Goal: Transaction & Acquisition: Purchase product/service

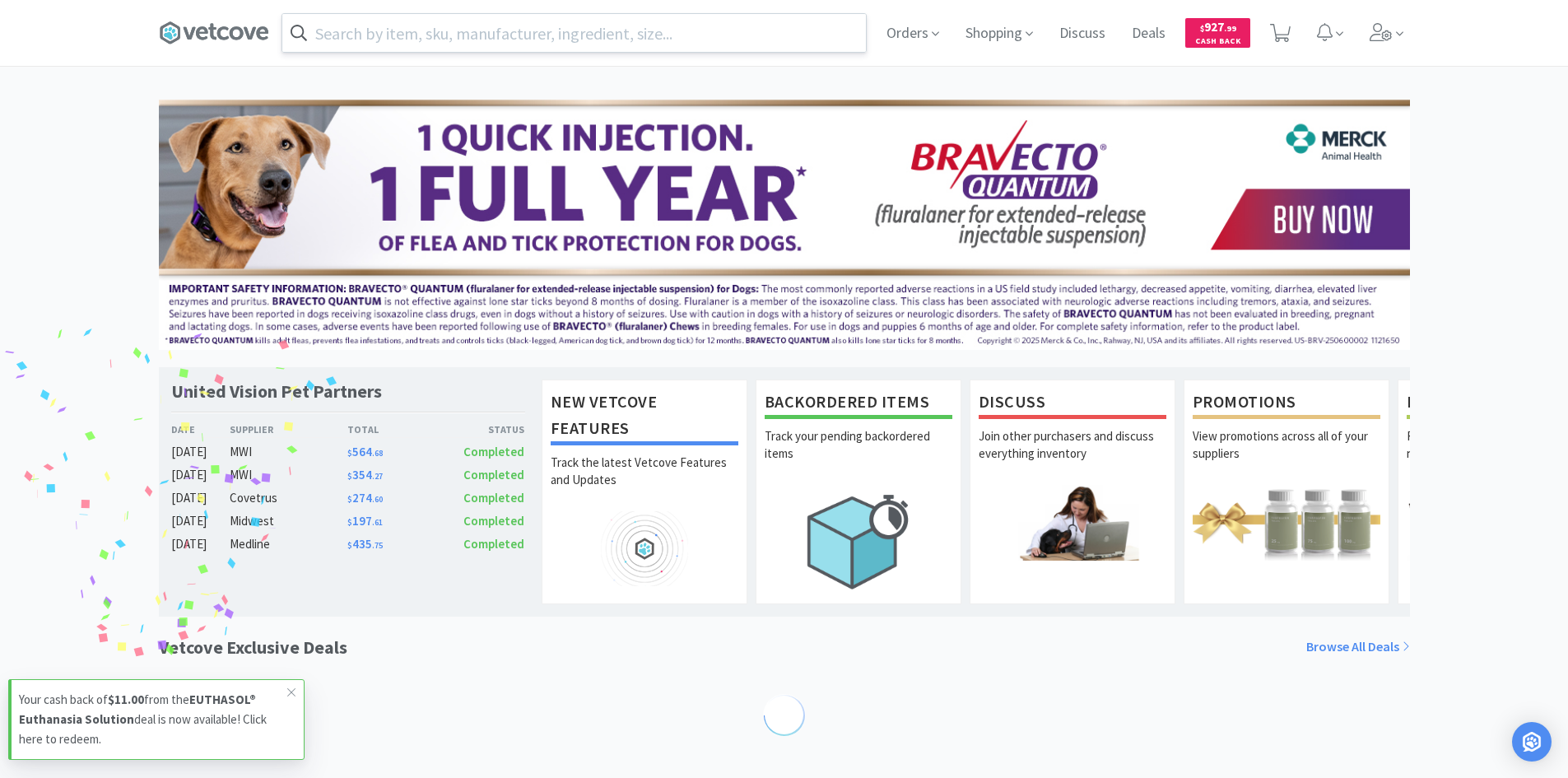
click at [502, 47] on input "text" at bounding box center [574, 33] width 584 height 38
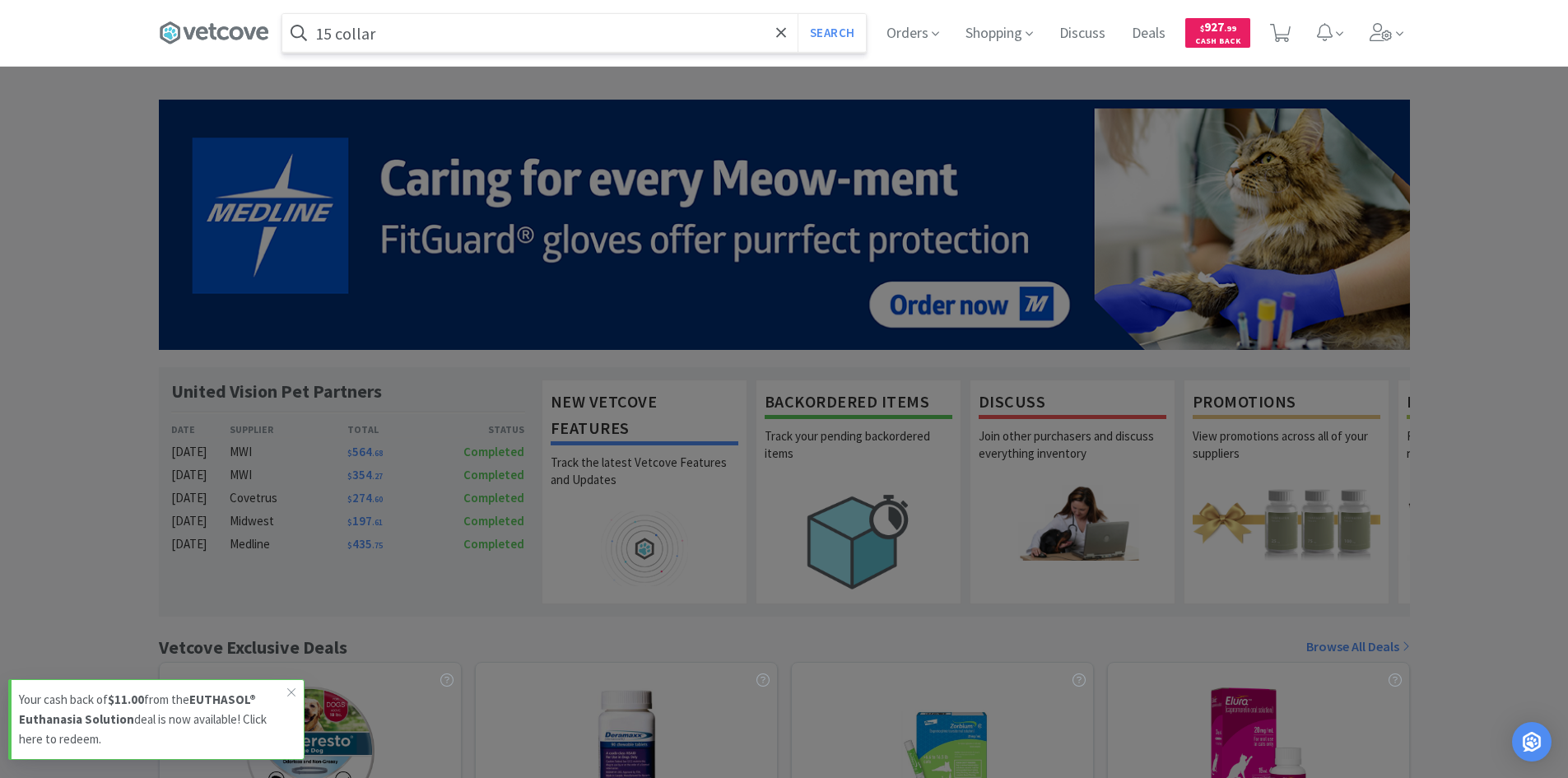
type input "15 collar"
click at [798, 14] on button "Search" at bounding box center [831, 33] width 68 height 38
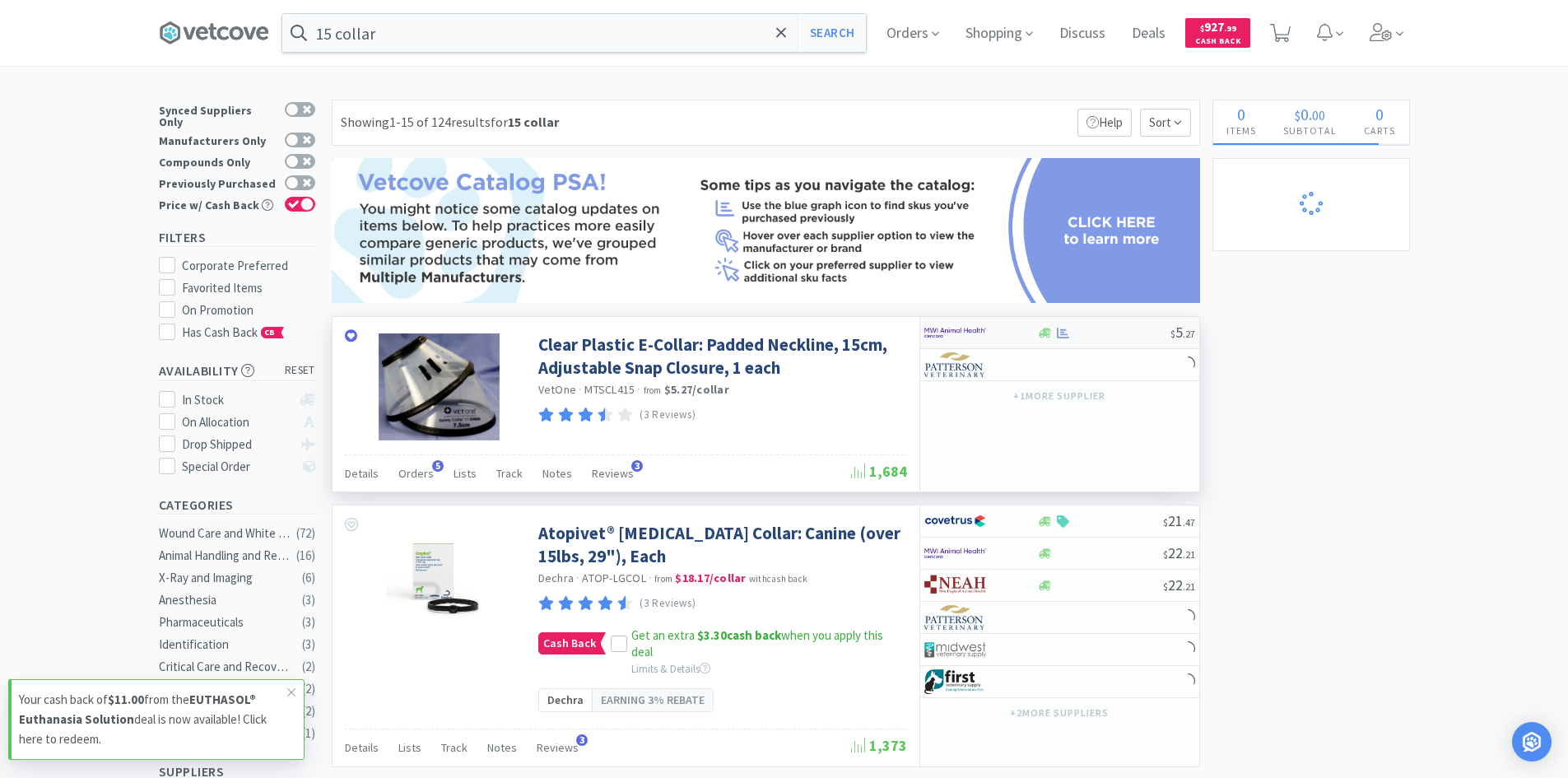
click at [1003, 330] on div at bounding box center [969, 333] width 90 height 28
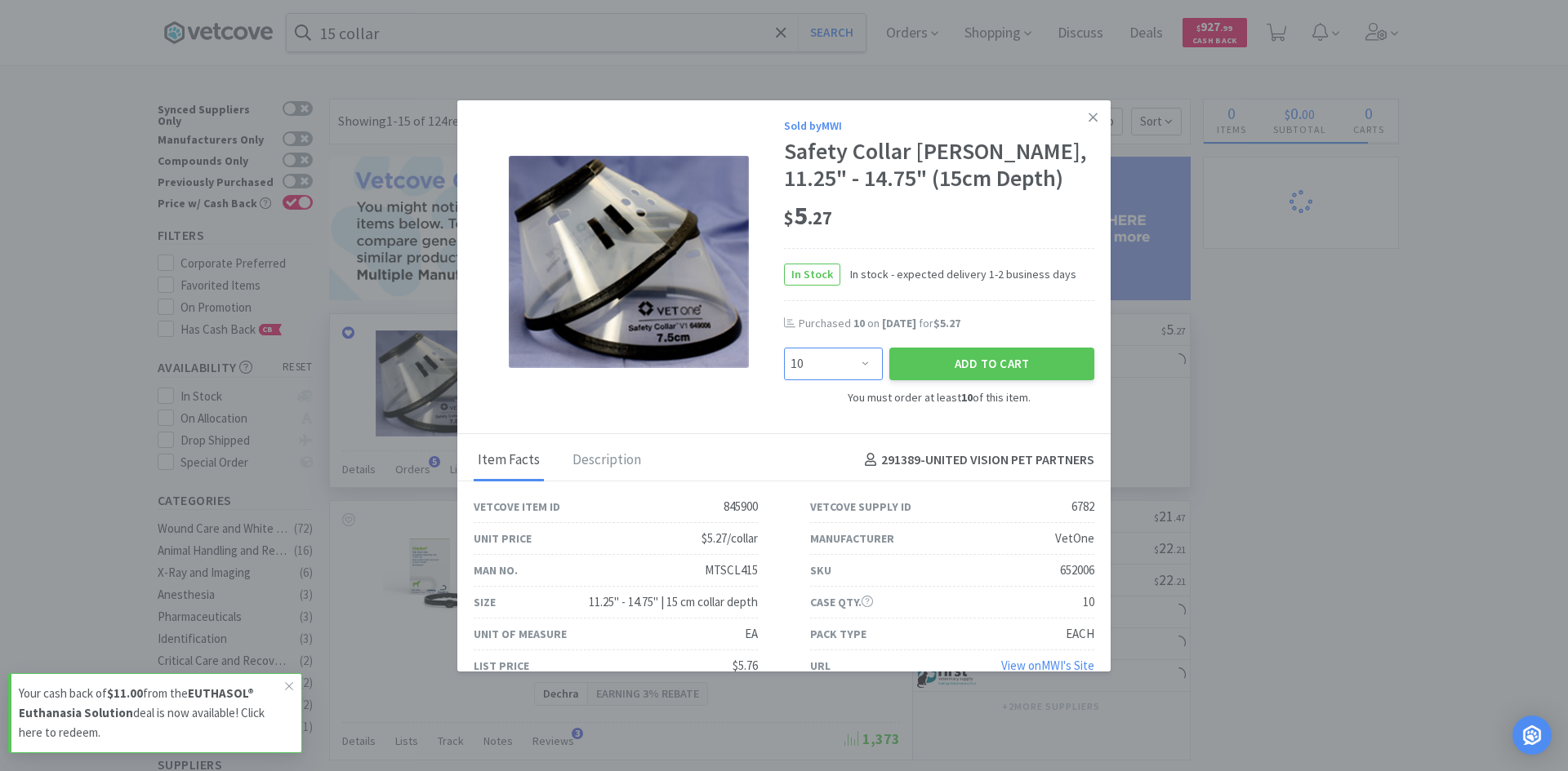
click at [850, 380] on select "Enter Quantity 10 20 30 40 50 60 70 80 90 100 110 120 130 140 150 160 170 180 1…" at bounding box center [833, 364] width 98 height 33
click at [784, 375] on select "Enter Quantity 10 20 30 40 50 60 70 80 90 100 110 120 130 140 150 160 170 180 1…" at bounding box center [833, 364] width 98 height 33
click at [869, 380] on select "Enter Quantity 10 20 30 40 50 60 70 80 90 100 110 120 130 140 150 160 170 180 1…" at bounding box center [833, 364] width 98 height 33
select select "20"
click at [784, 375] on select "Enter Quantity 10 20 30 40 50 60 70 80 90 100 110 120 130 140 150 160 170 180 1…" at bounding box center [833, 364] width 98 height 33
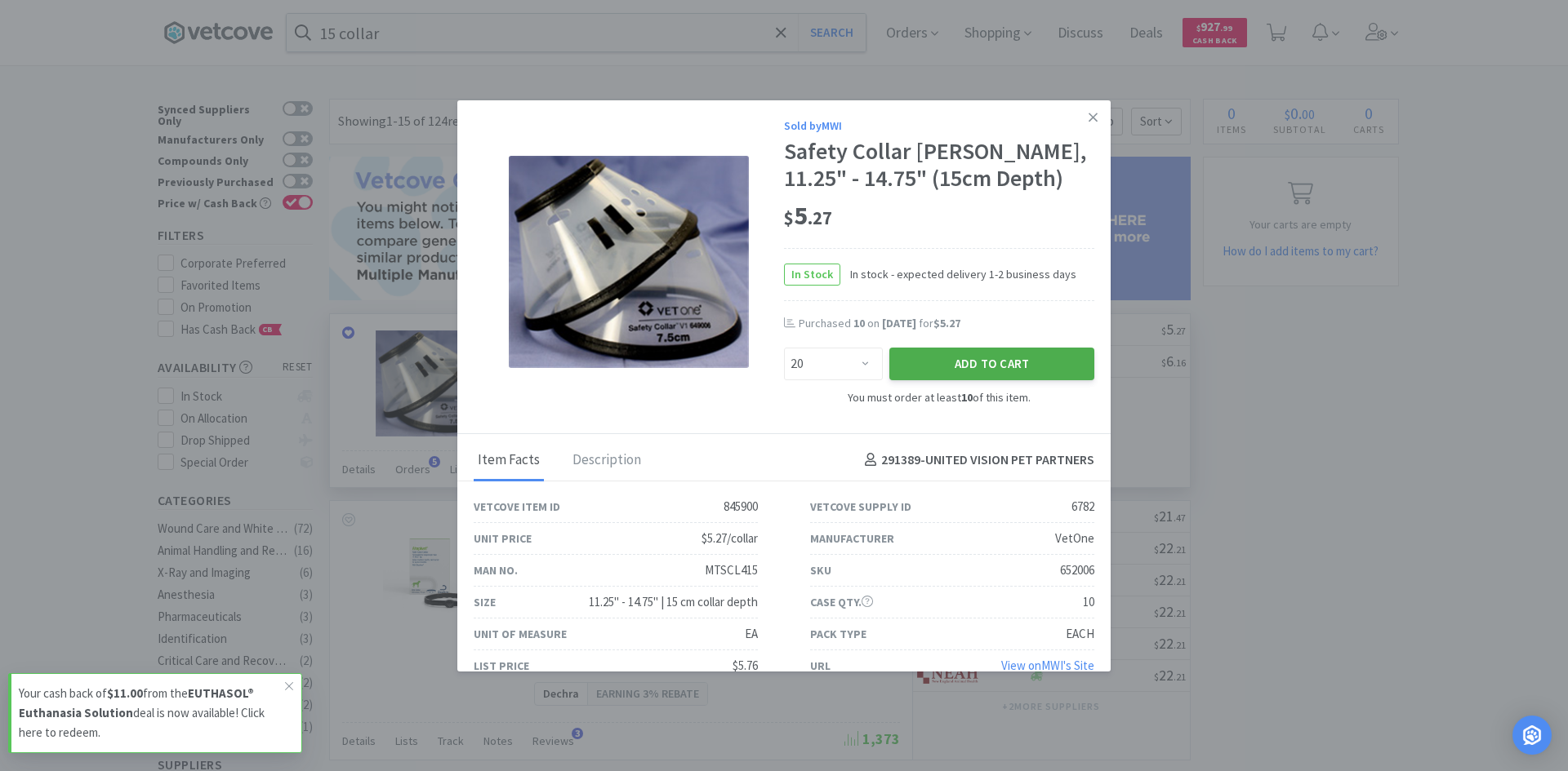
click at [905, 380] on button "Add to Cart" at bounding box center [991, 364] width 205 height 33
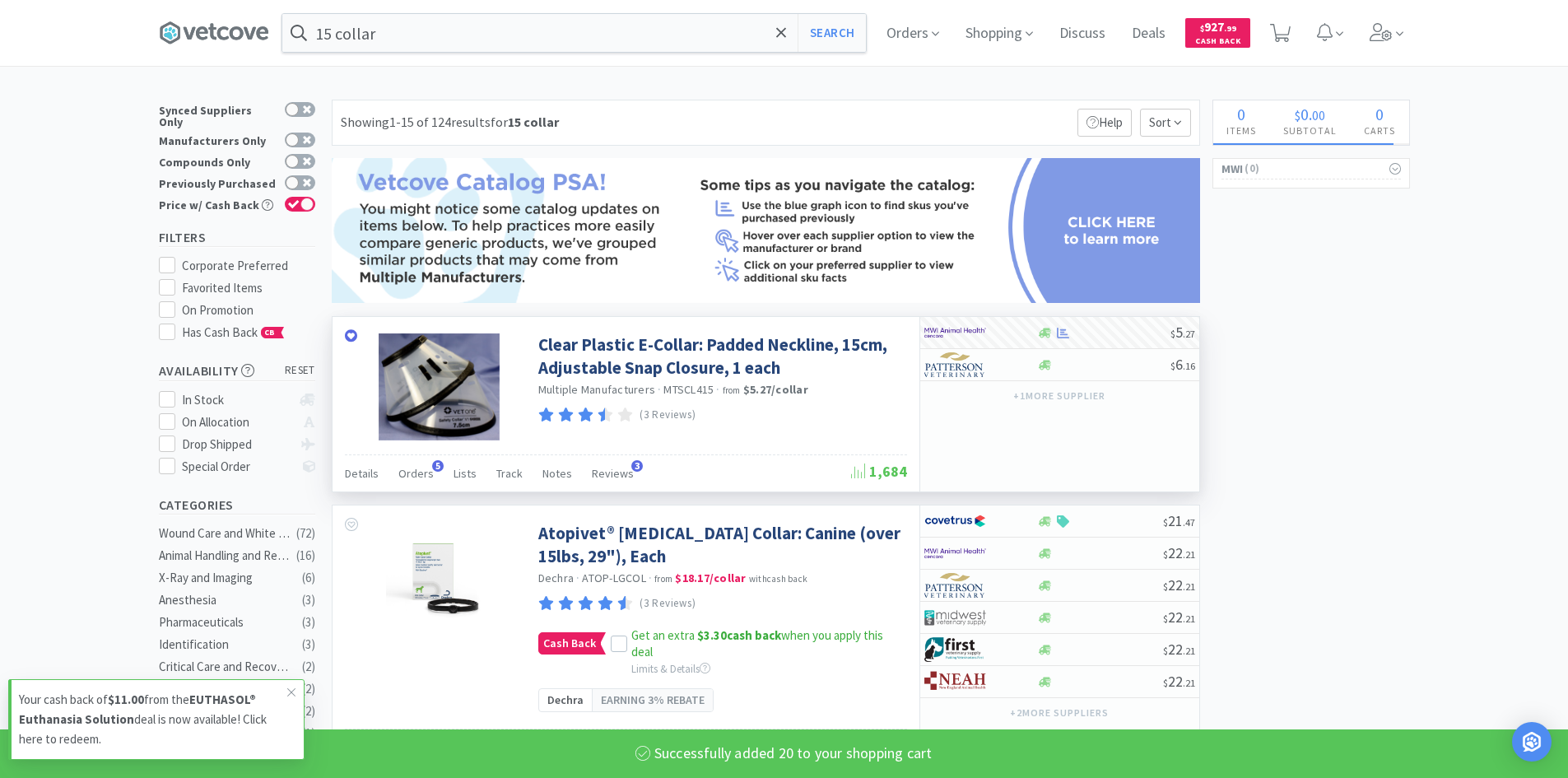
select select "20"
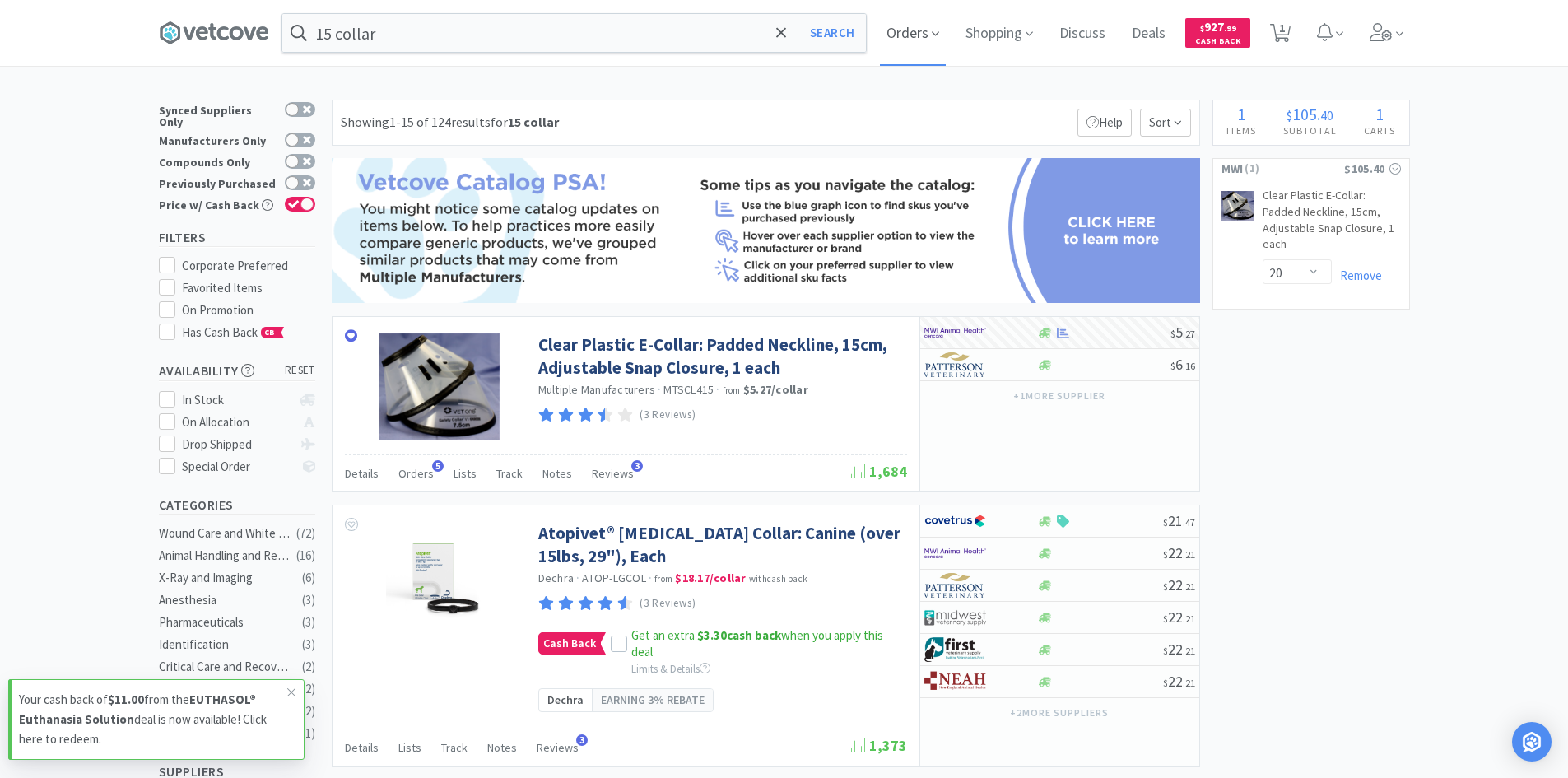
click at [933, 23] on span "Orders" at bounding box center [912, 33] width 66 height 66
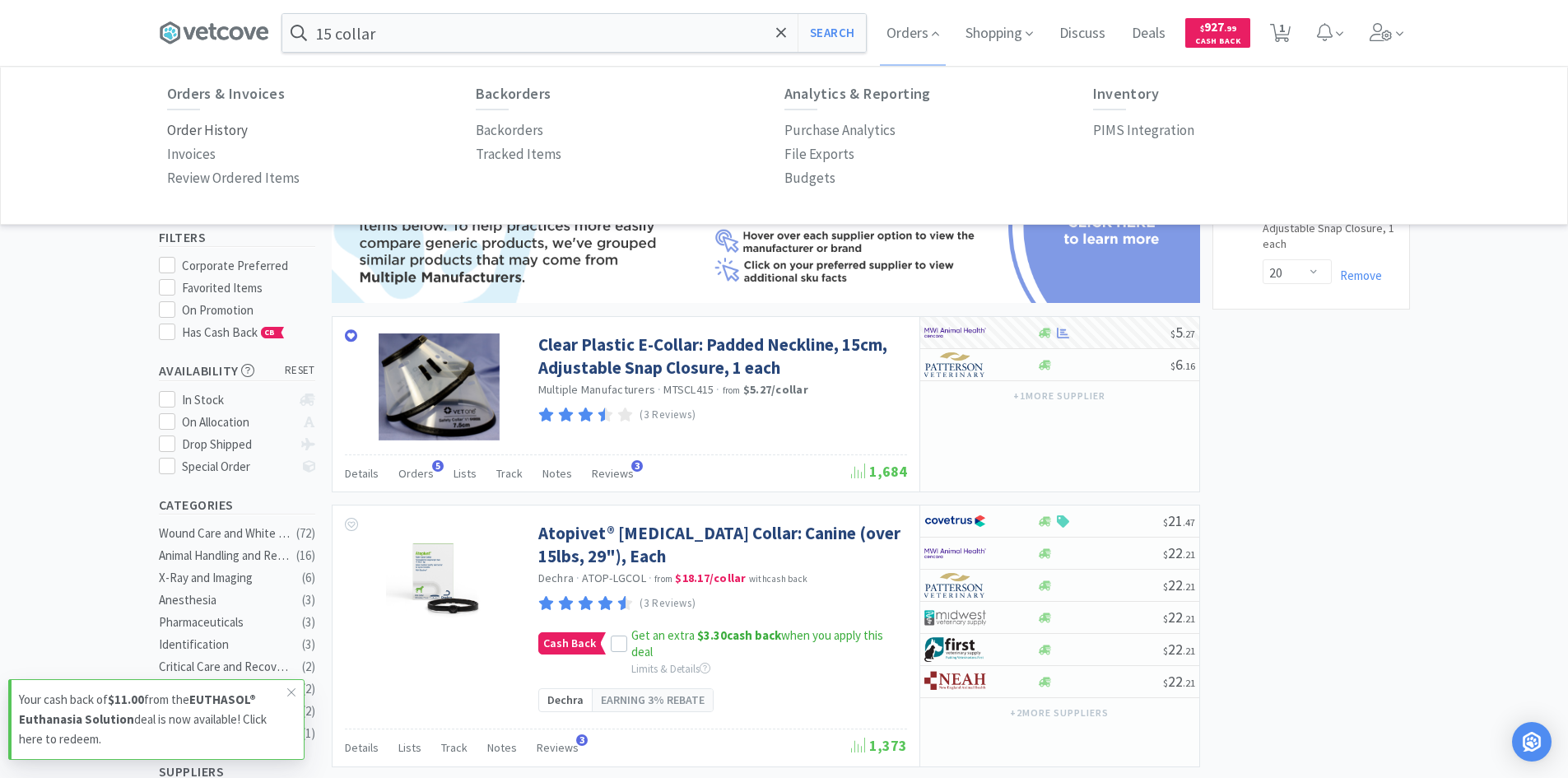
click at [220, 124] on p "Order History" at bounding box center [208, 130] width 81 height 22
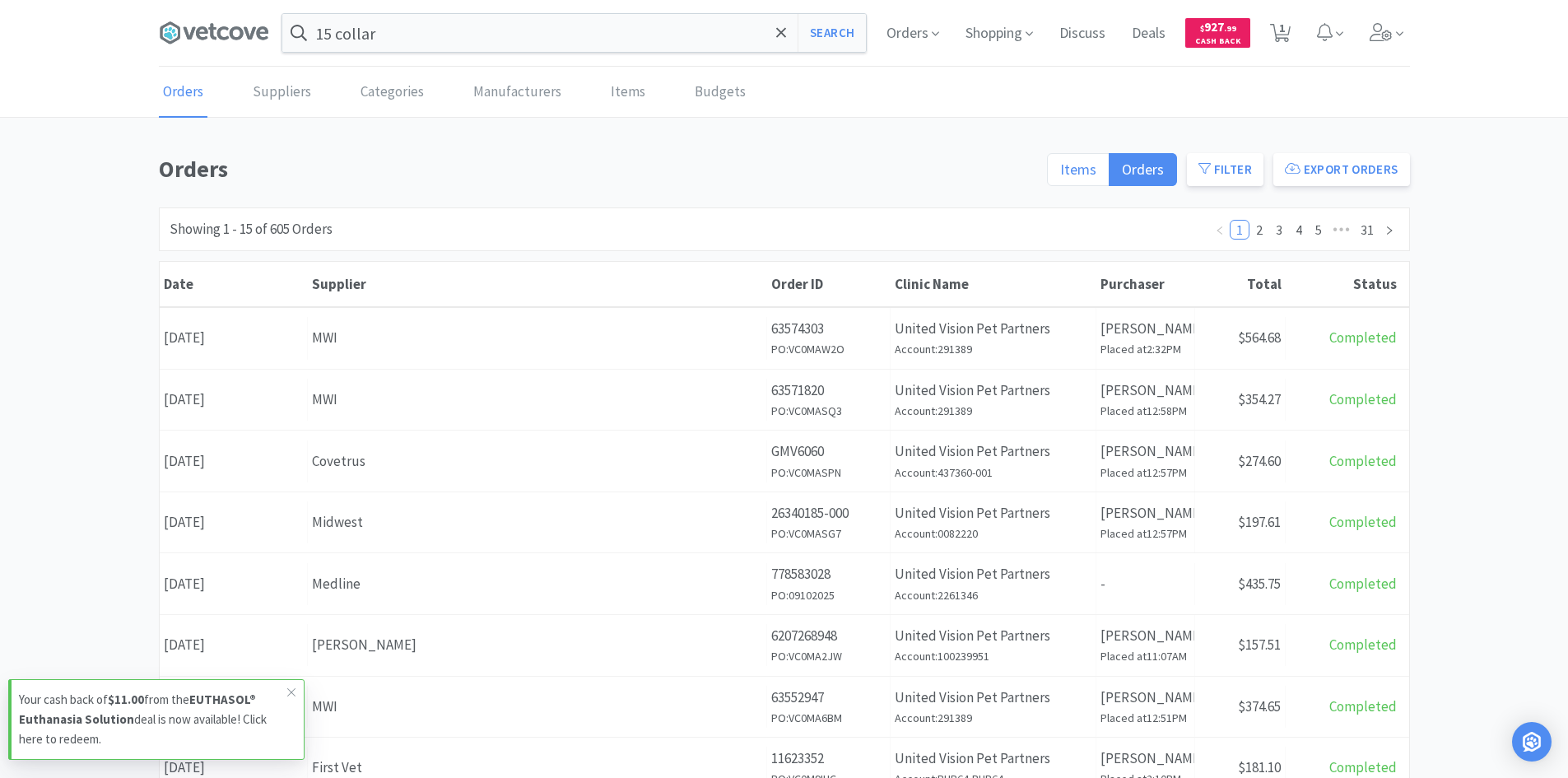
click at [1084, 168] on span "Items" at bounding box center [1078, 169] width 36 height 19
click at [1060, 175] on input "Items" at bounding box center [1060, 175] width 0 height 0
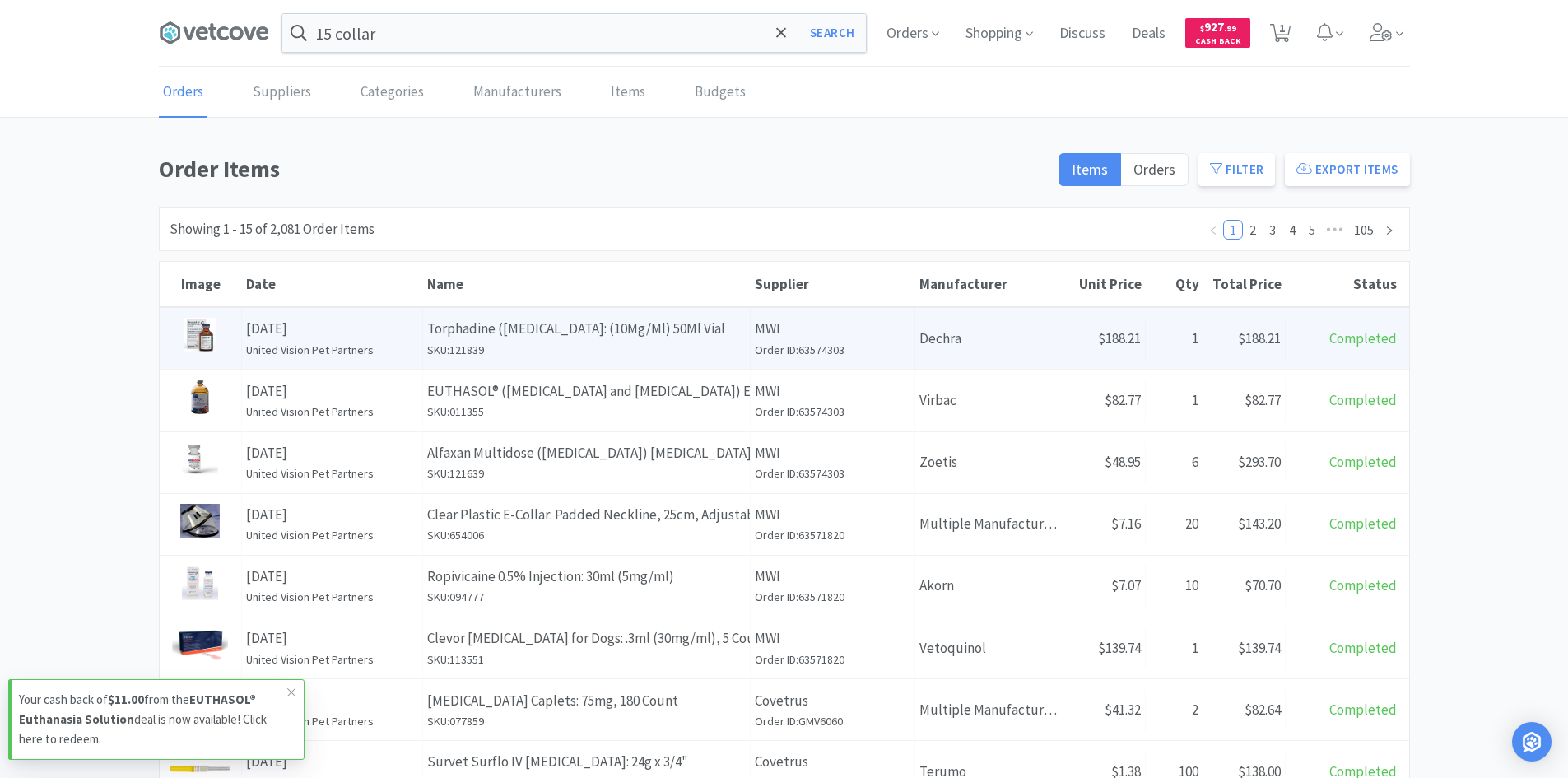
click at [768, 354] on h6 "Order ID: 63574303" at bounding box center [832, 350] width 156 height 18
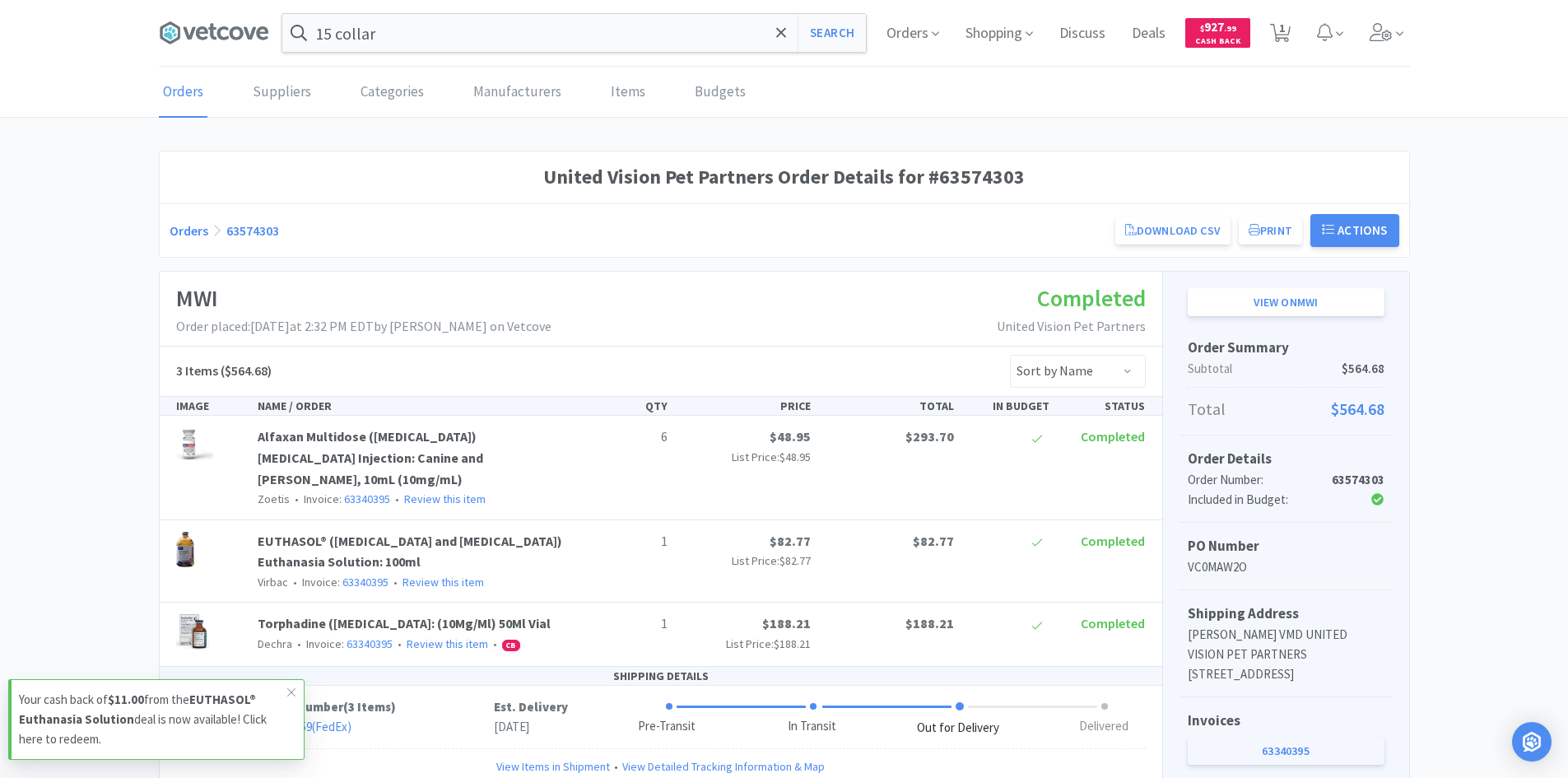
click at [1254, 750] on link "63340395" at bounding box center [1286, 751] width 197 height 28
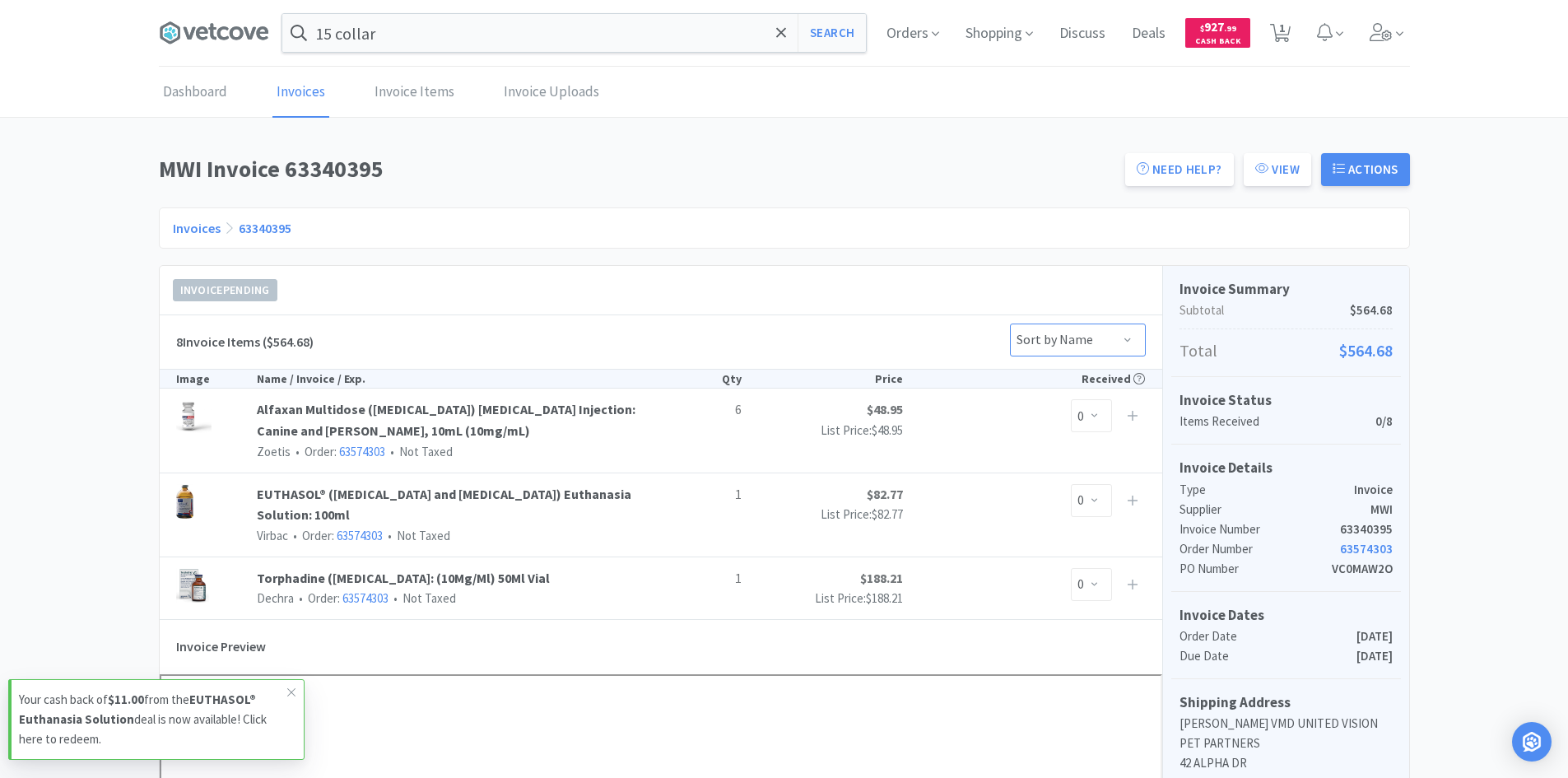
click at [1050, 332] on select "Sort by Name Sort by Total Price Sort by Unit Price Sort by Quantity" at bounding box center [1077, 340] width 136 height 33
click at [1053, 348] on select "Sort by Name Sort by Total Price Sort by Unit Price Sort by Quantity" at bounding box center [1077, 340] width 136 height 33
click at [987, 327] on div "8 Invoice Items ($564.68) Sort by Name Sort by Total Price Sort by Unit Price S…" at bounding box center [660, 342] width 1003 height 54
click at [1105, 416] on select "0 1 2 3 4 5 6" at bounding box center [1091, 415] width 41 height 33
click at [1071, 399] on select "0 1 2 3 4 5 6" at bounding box center [1091, 415] width 41 height 33
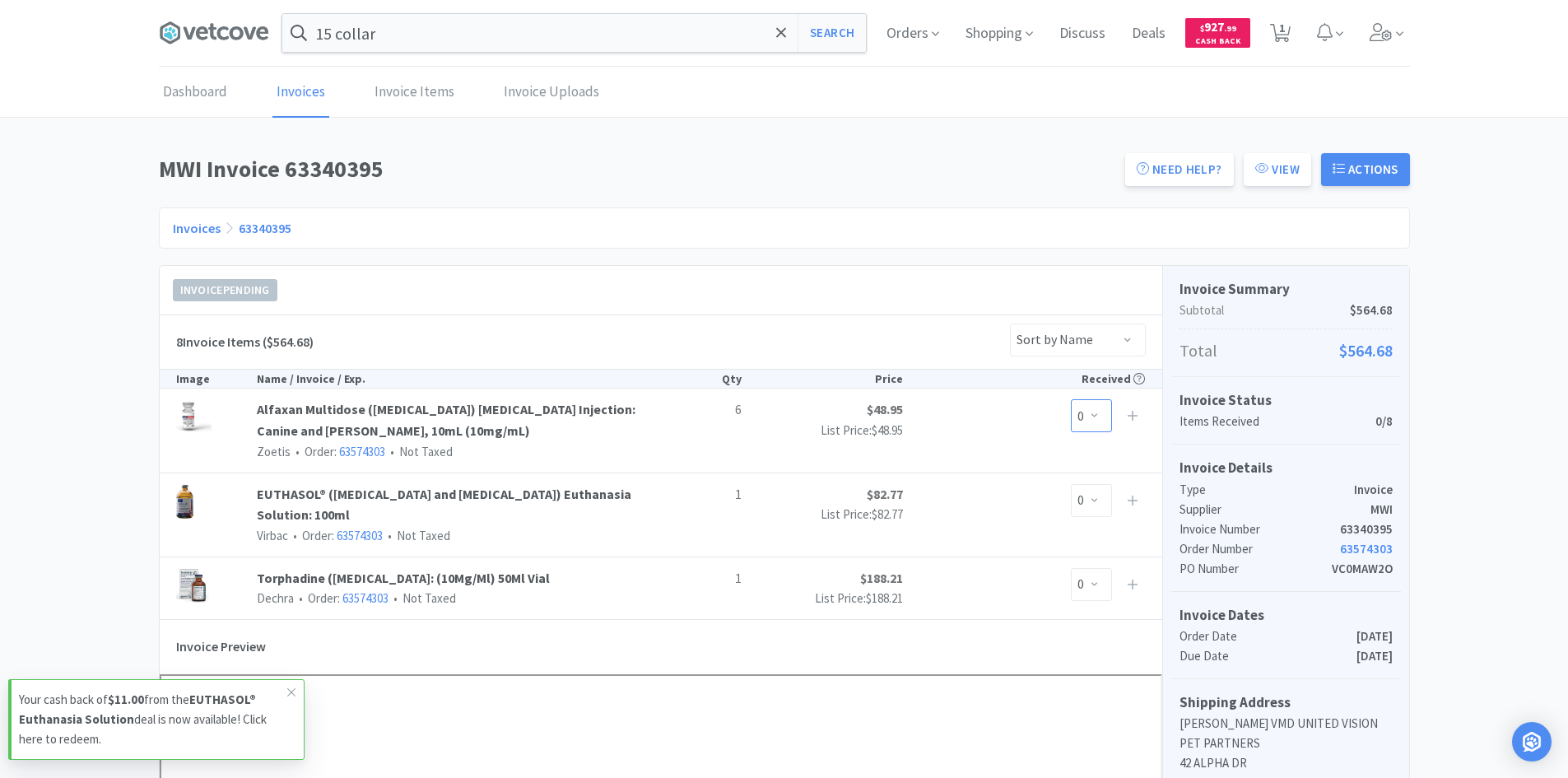
select select "6"
click at [1088, 492] on select "0 1" at bounding box center [1091, 501] width 41 height 33
click at [1071, 485] on select "0 1" at bounding box center [1091, 501] width 41 height 33
select select "1"
click at [1094, 579] on select "0 1" at bounding box center [1091, 585] width 41 height 33
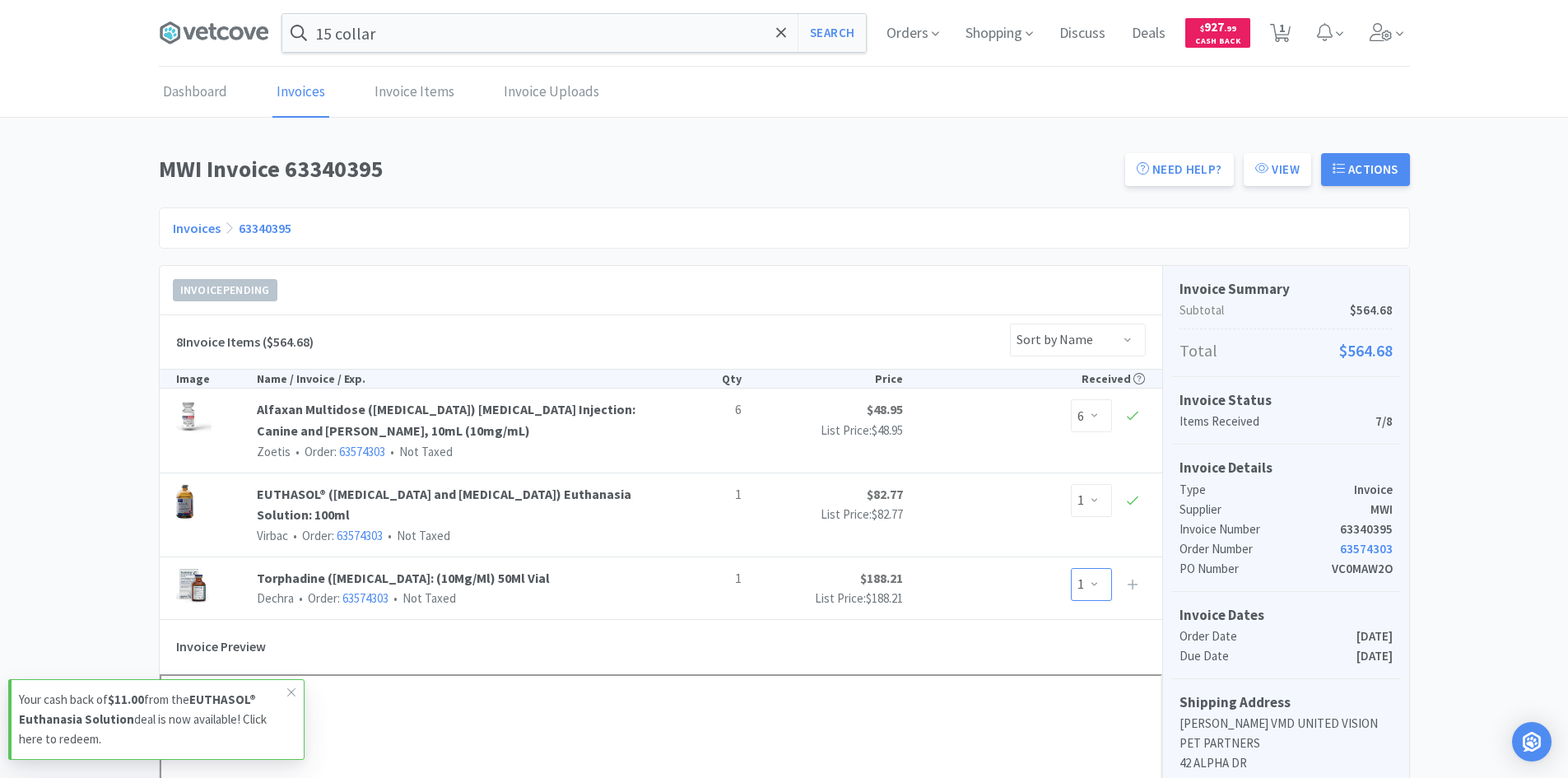
click at [1071, 568] on select "0 1" at bounding box center [1091, 585] width 41 height 33
select select "1"
click at [976, 278] on div "Invoice Pending" at bounding box center [660, 291] width 1003 height 49
click at [647, 32] on input "15 collar" at bounding box center [574, 33] width 584 height 38
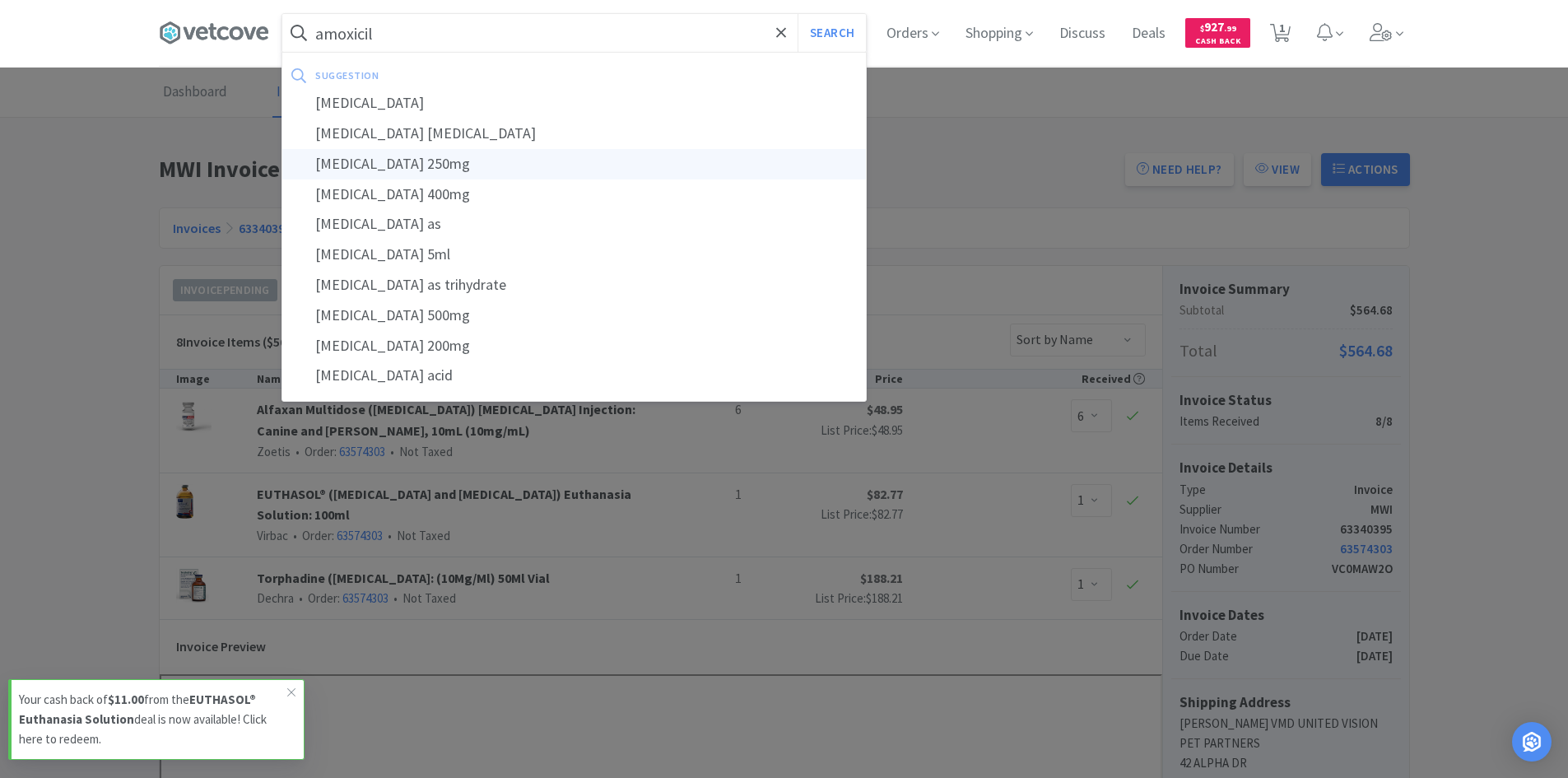
click at [445, 154] on div "[MEDICAL_DATA] 250mg" at bounding box center [574, 164] width 584 height 30
type input "[MEDICAL_DATA] 250mg"
select select "20"
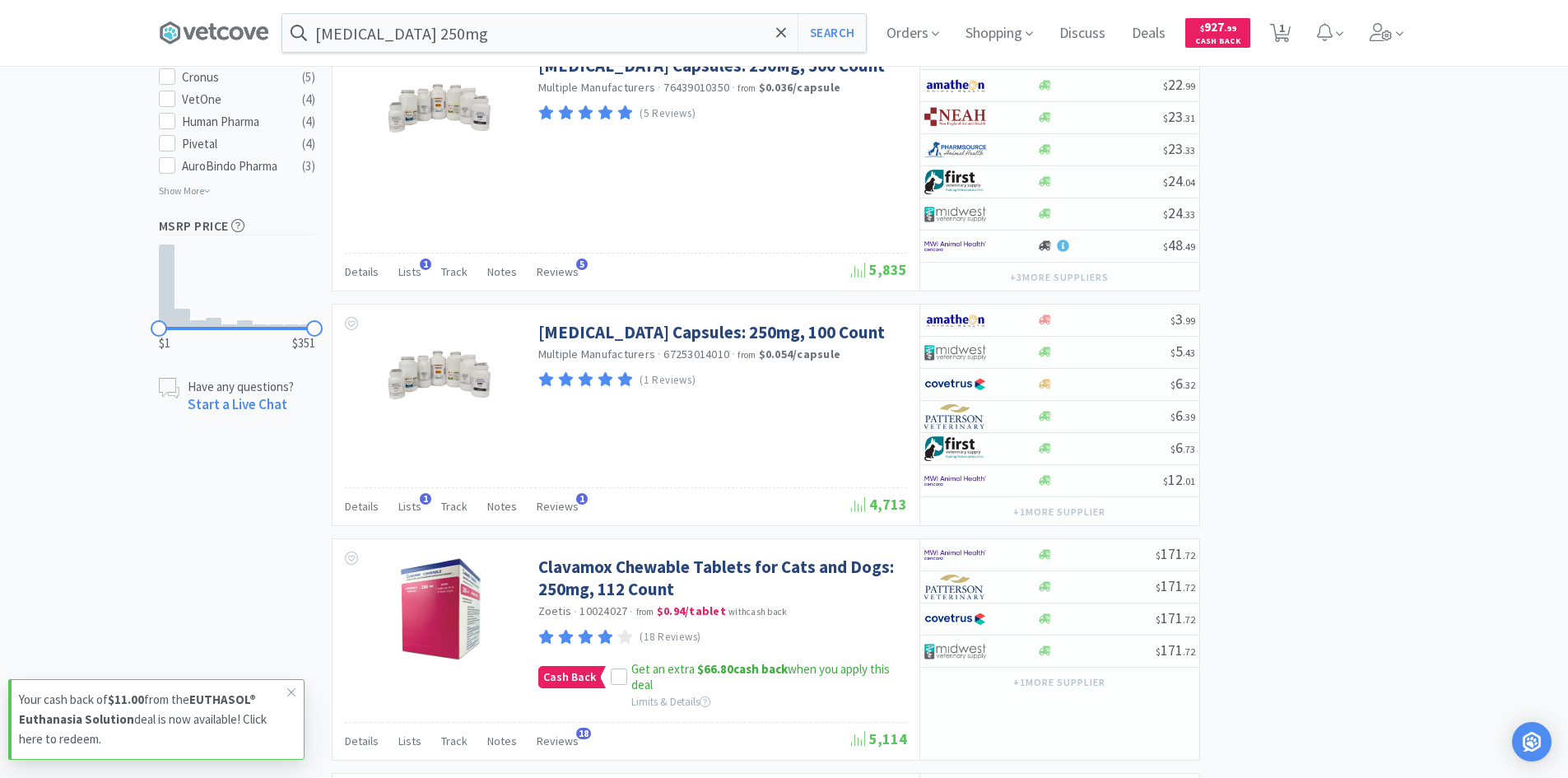
scroll to position [906, 0]
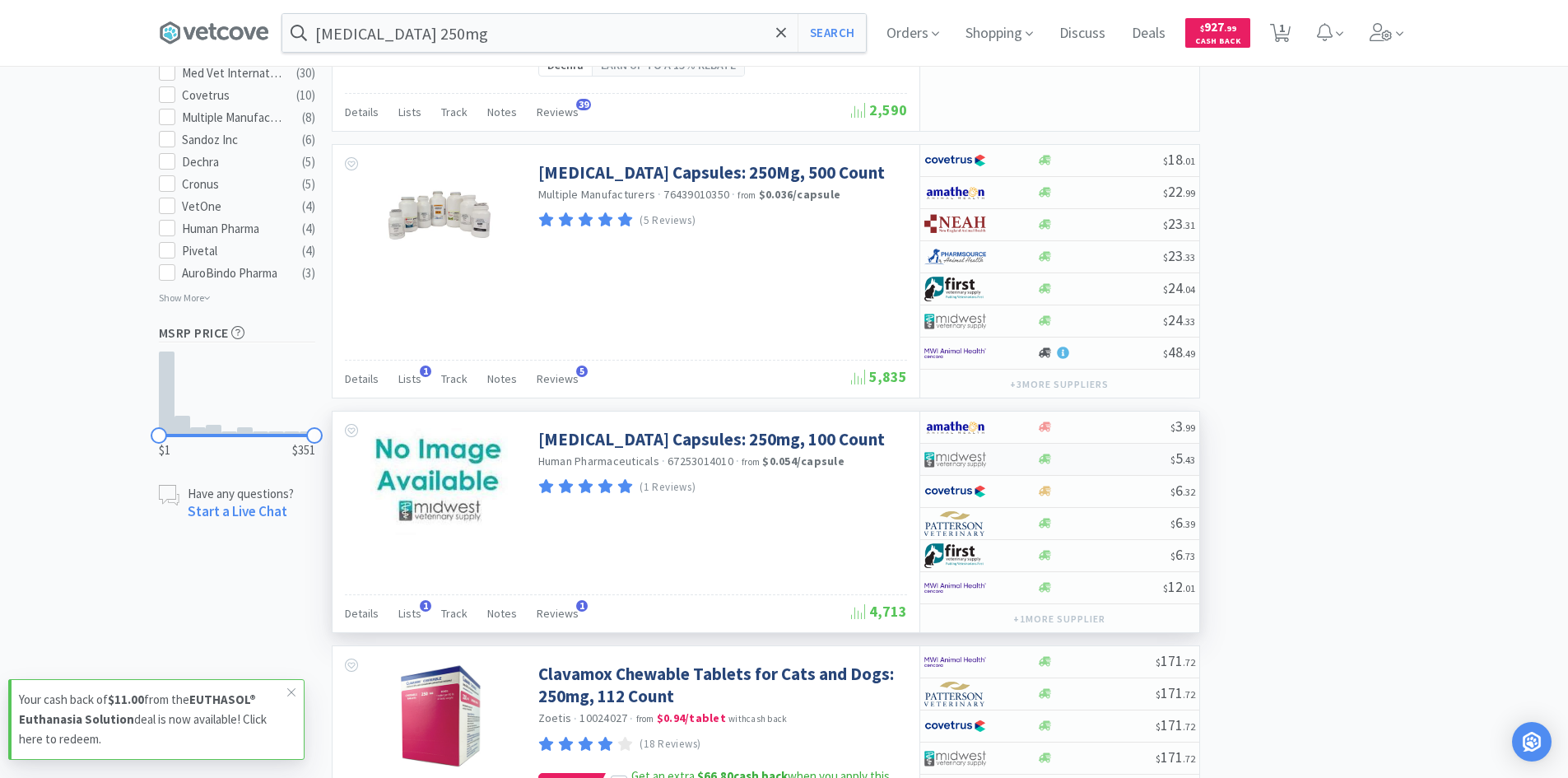
click at [1025, 474] on div at bounding box center [981, 459] width 113 height 28
select select "1"
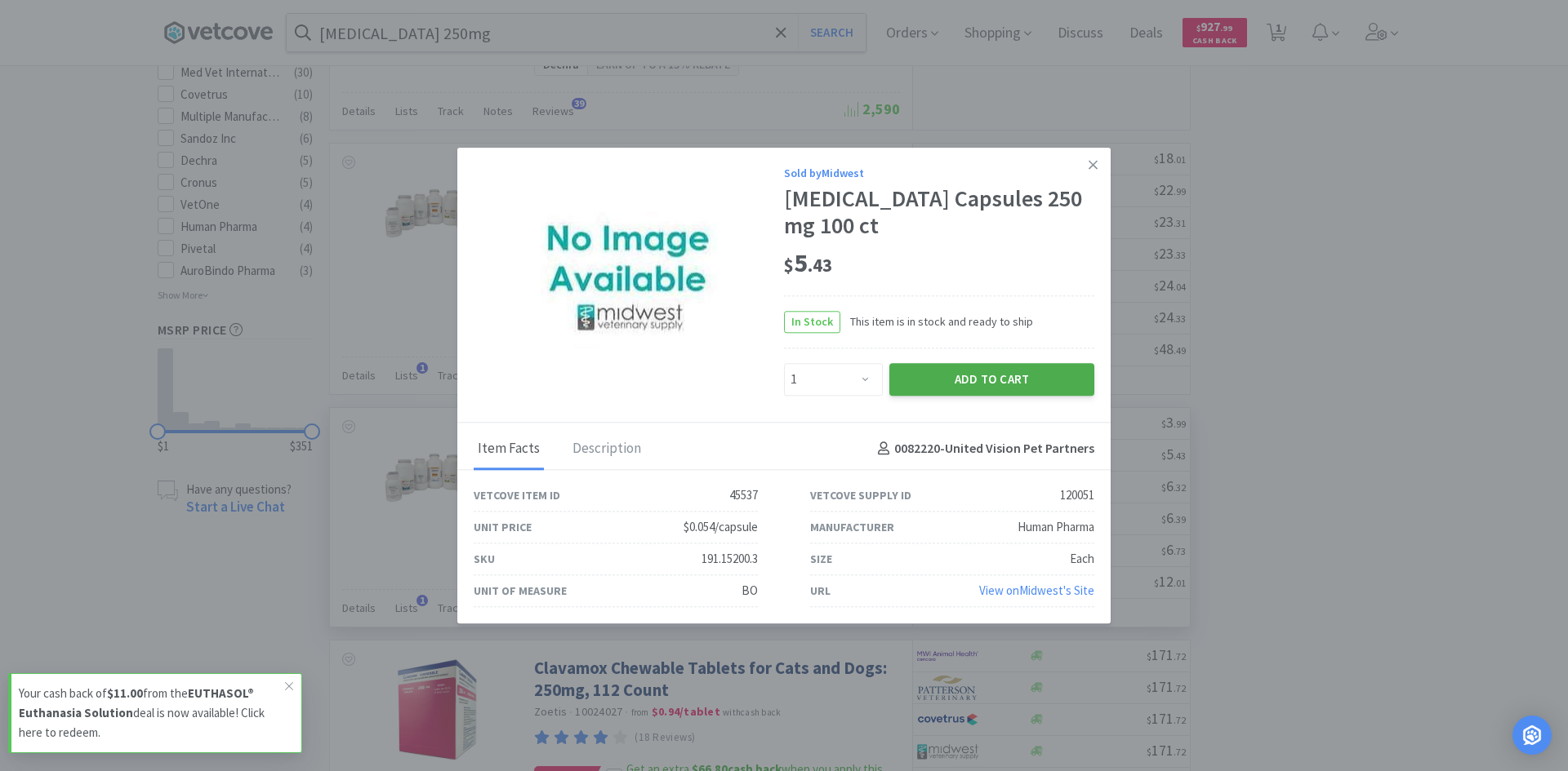
click at [941, 383] on button "Add to Cart" at bounding box center [991, 379] width 205 height 33
select select "1"
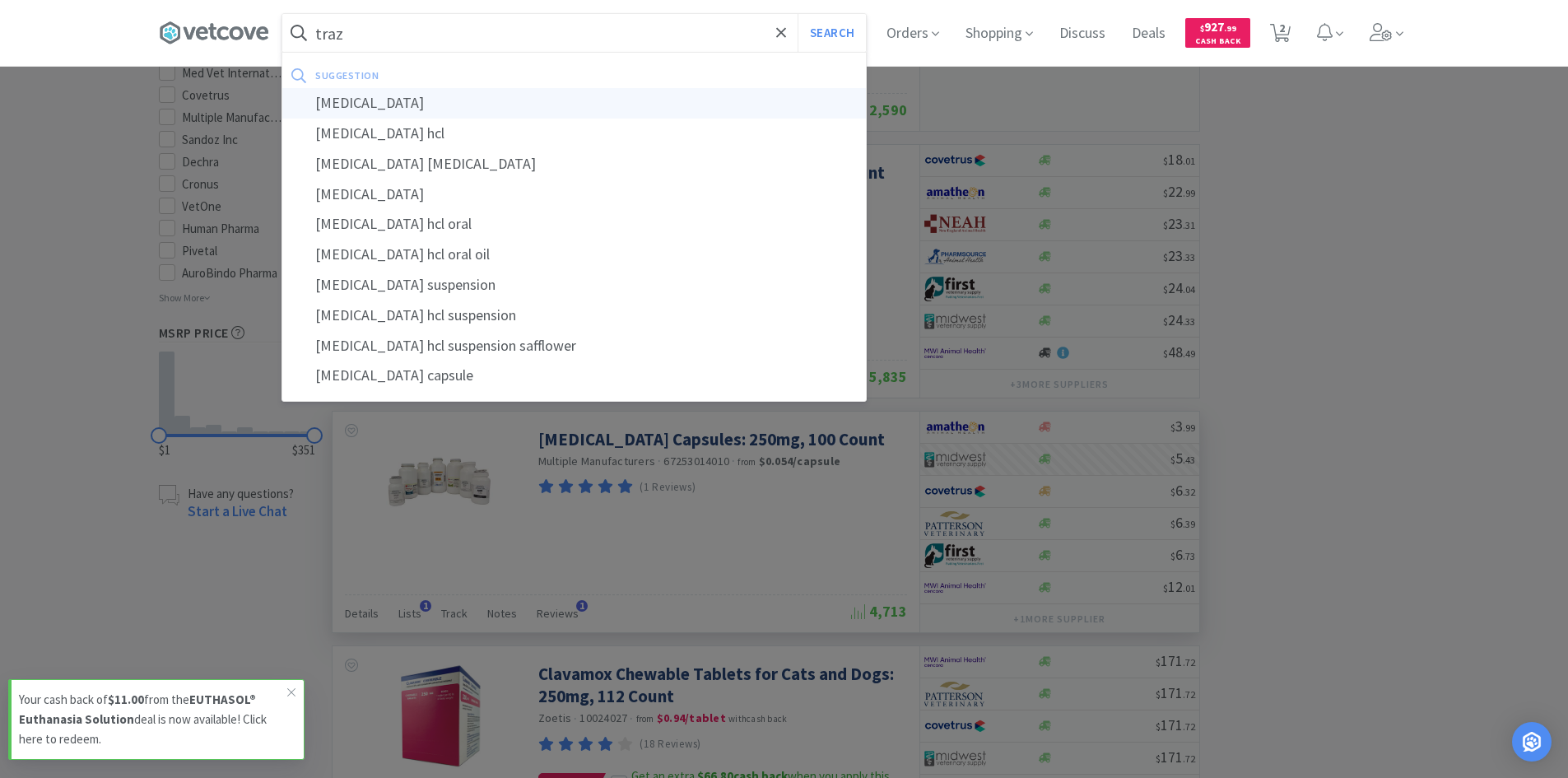
type input "[MEDICAL_DATA]"
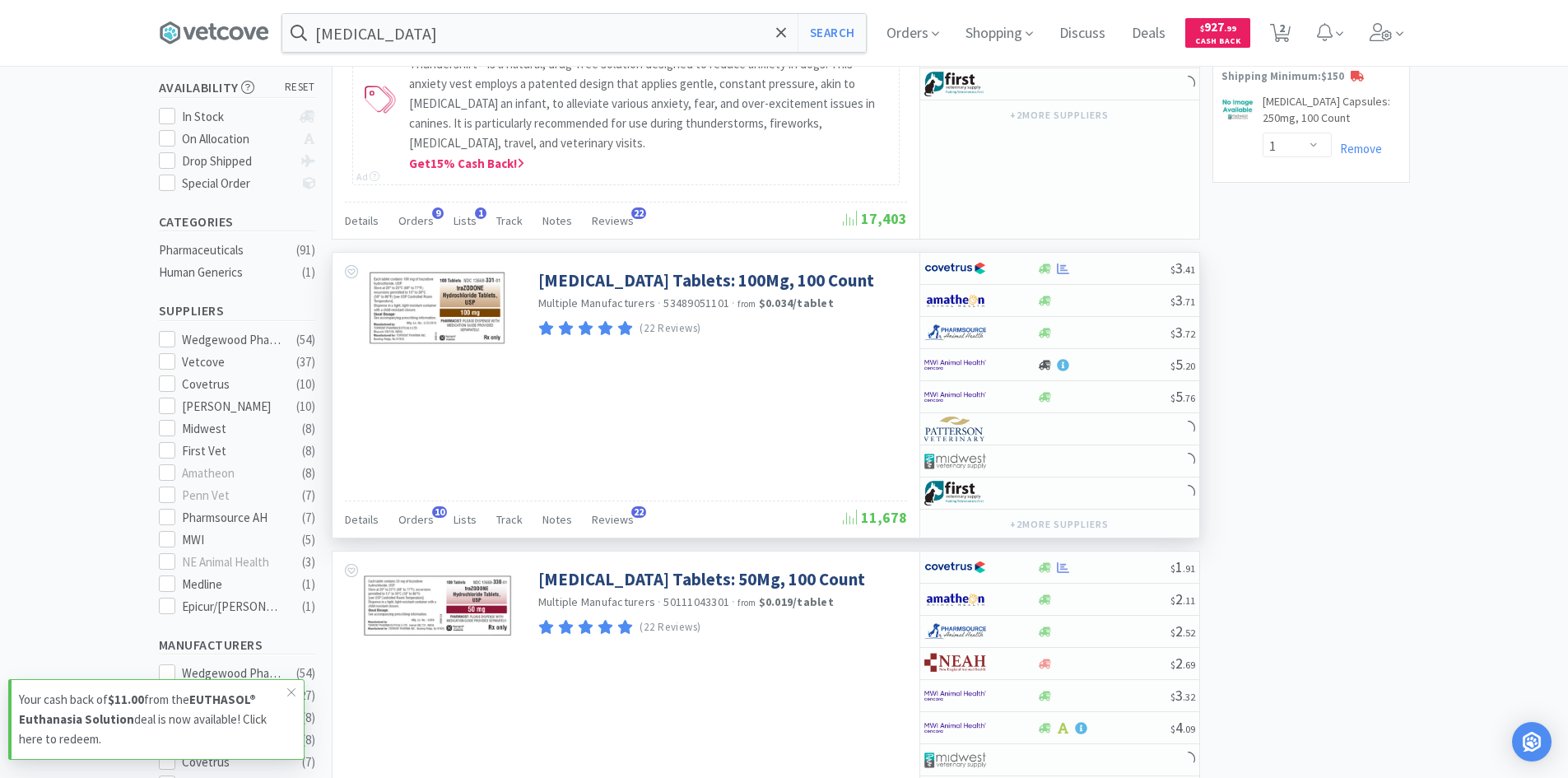
scroll to position [330, 0]
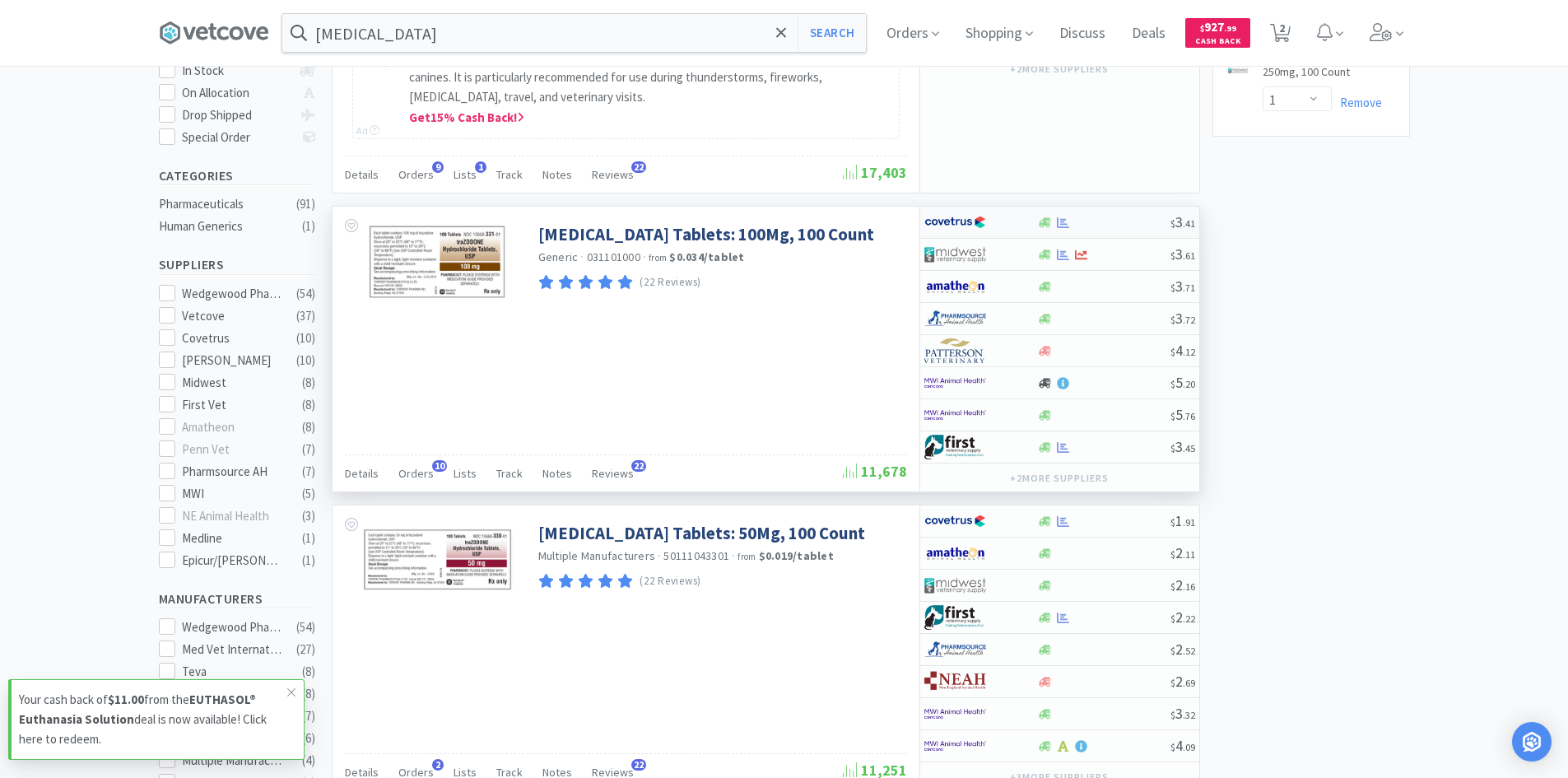
click at [1016, 215] on div at bounding box center [981, 222] width 113 height 28
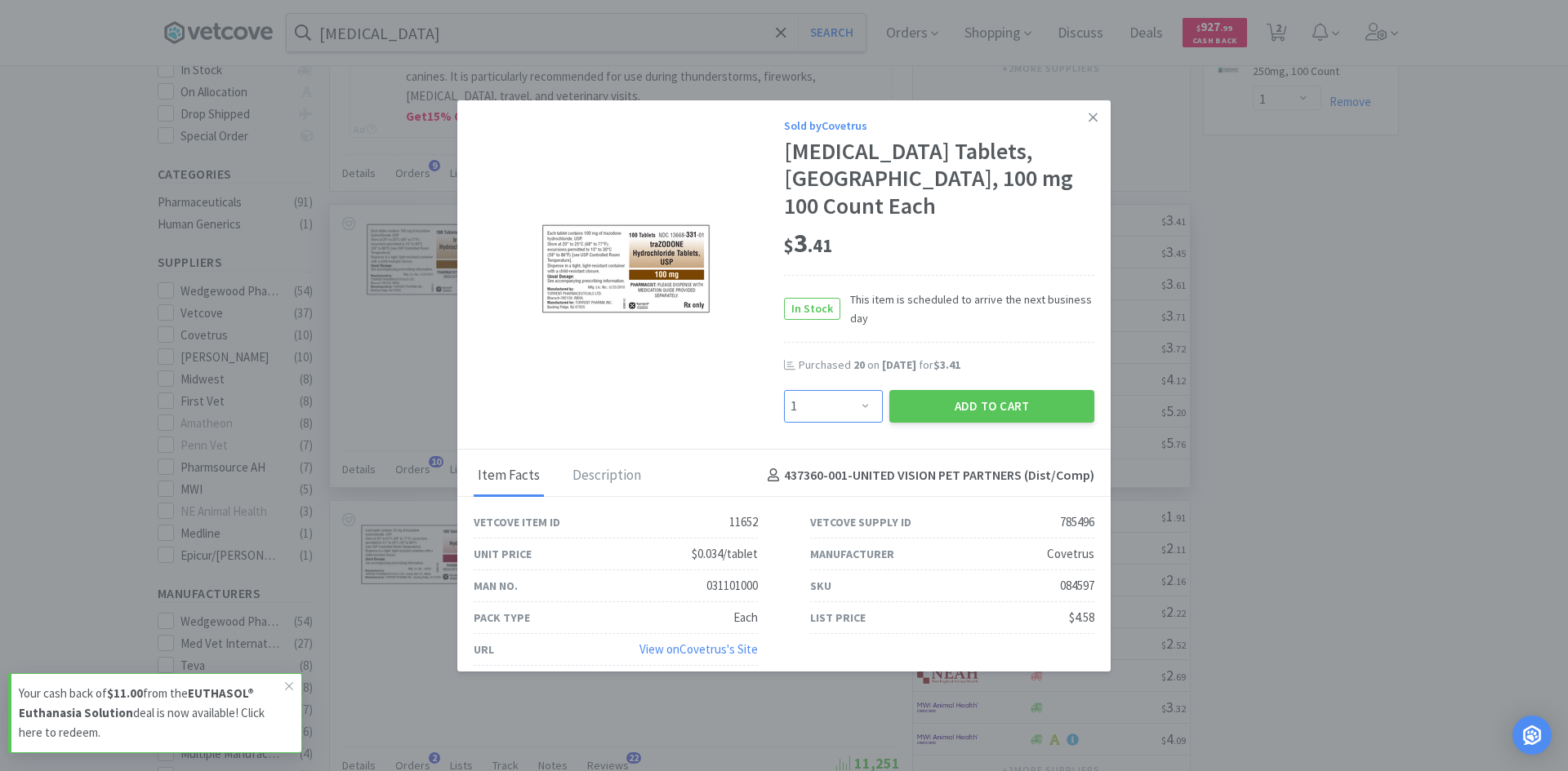
click at [830, 411] on select "Enter Quantity 1 2 3 4 5 6 7 8 9 10 11 12 13 14 15 16 17 18 19 20 Enter Quantity" at bounding box center [833, 406] width 98 height 33
select select "20"
click at [784, 390] on select "Enter Quantity 1 2 3 4 5 6 7 8 9 10 11 12 13 14 15 16 17 18 19 20 Enter Quantity" at bounding box center [833, 406] width 98 height 33
click at [835, 406] on select "Enter Quantity 1 2 3 4 5 6 7 8 9 10 11 12 13 14 15 16 17 18 19 20 Enter Quantity" at bounding box center [833, 406] width 98 height 33
click at [953, 404] on button "Add to Cart" at bounding box center [991, 406] width 205 height 33
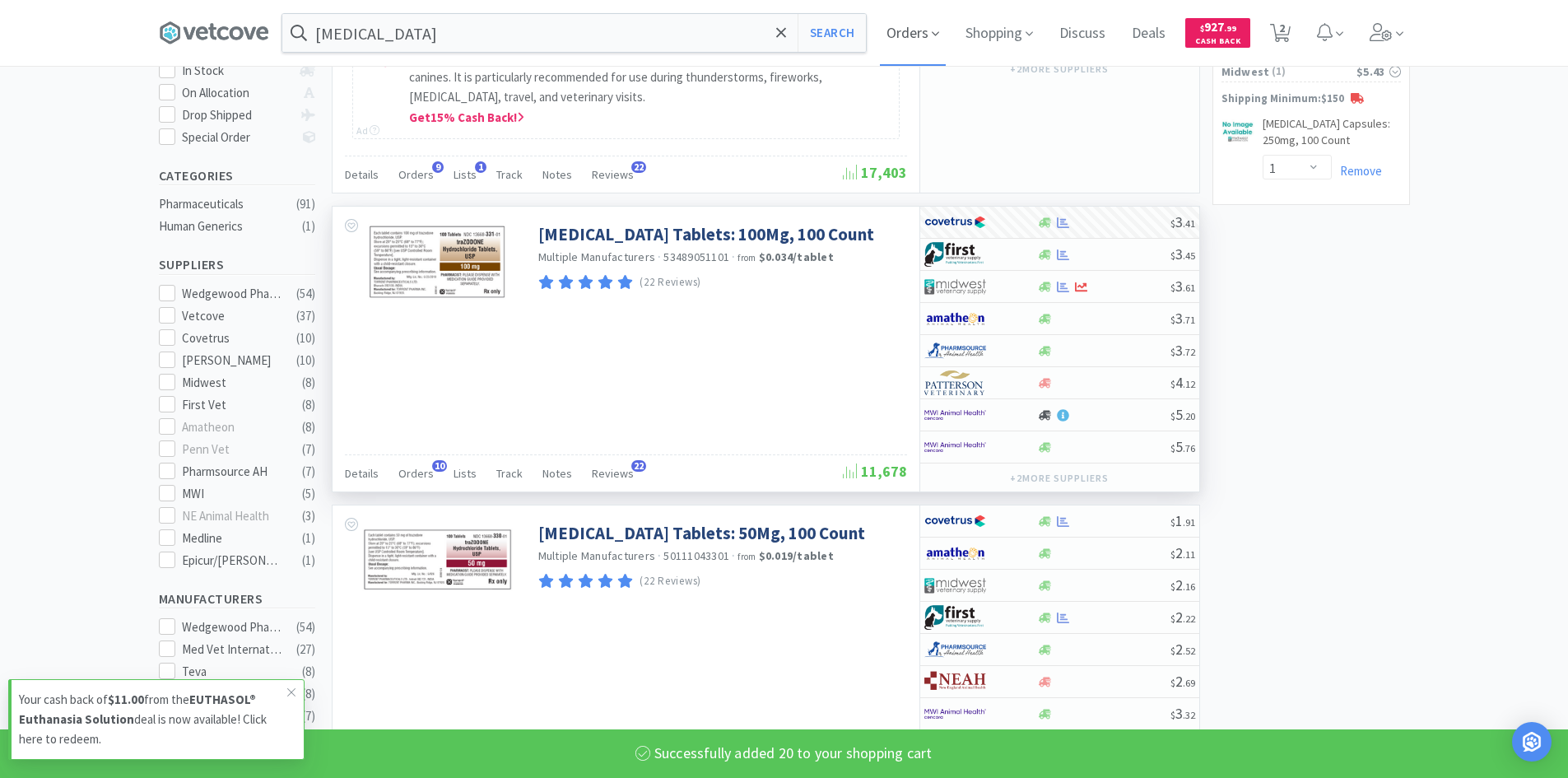
select select "20"
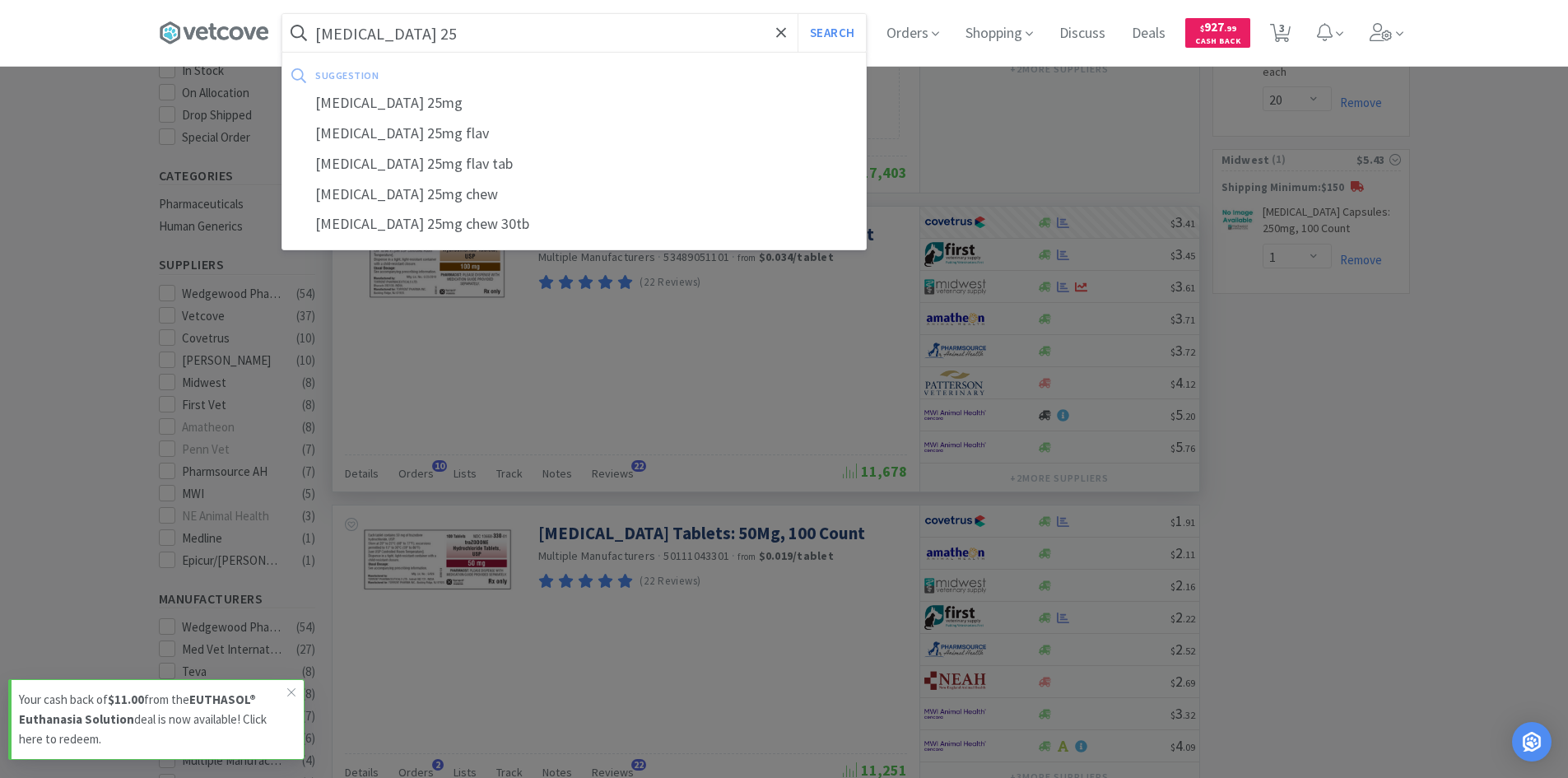
type input "[MEDICAL_DATA] 25"
click at [798, 14] on button "Search" at bounding box center [831, 33] width 68 height 38
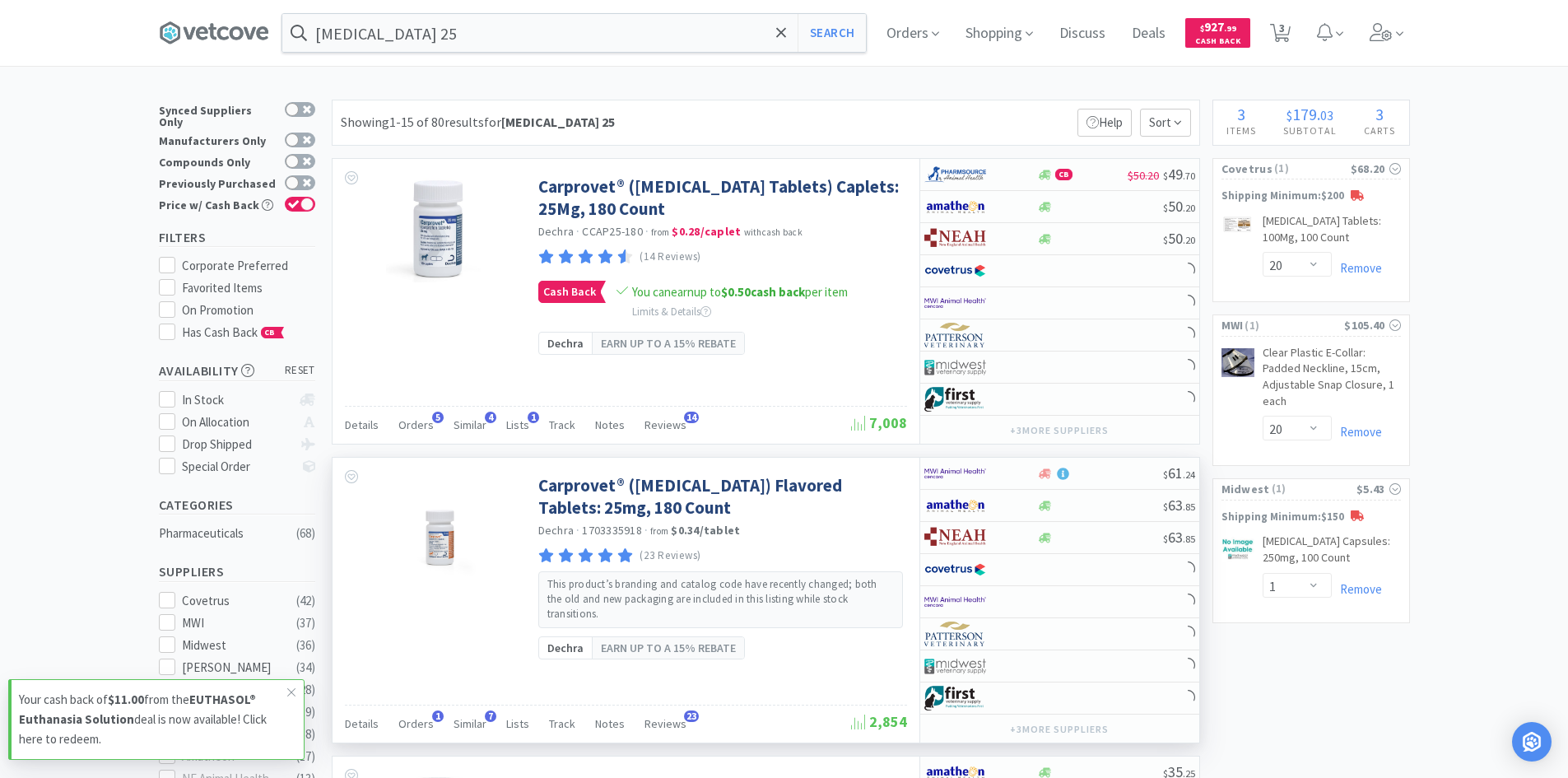
drag, startPoint x: 291, startPoint y: 696, endPoint x: 350, endPoint y: 656, distance: 71.3
click at [291, 696] on icon at bounding box center [291, 692] width 10 height 13
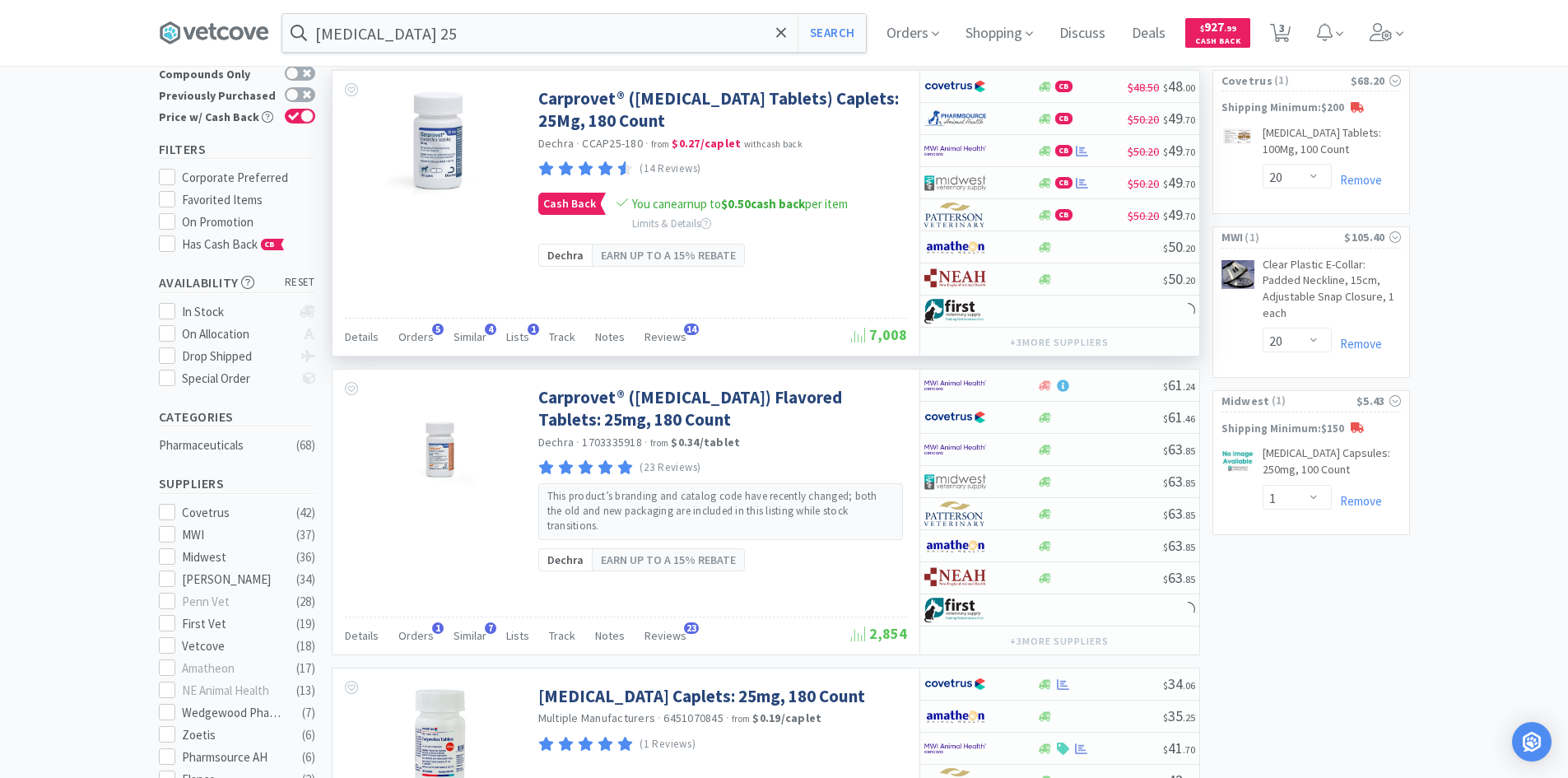
scroll to position [330, 0]
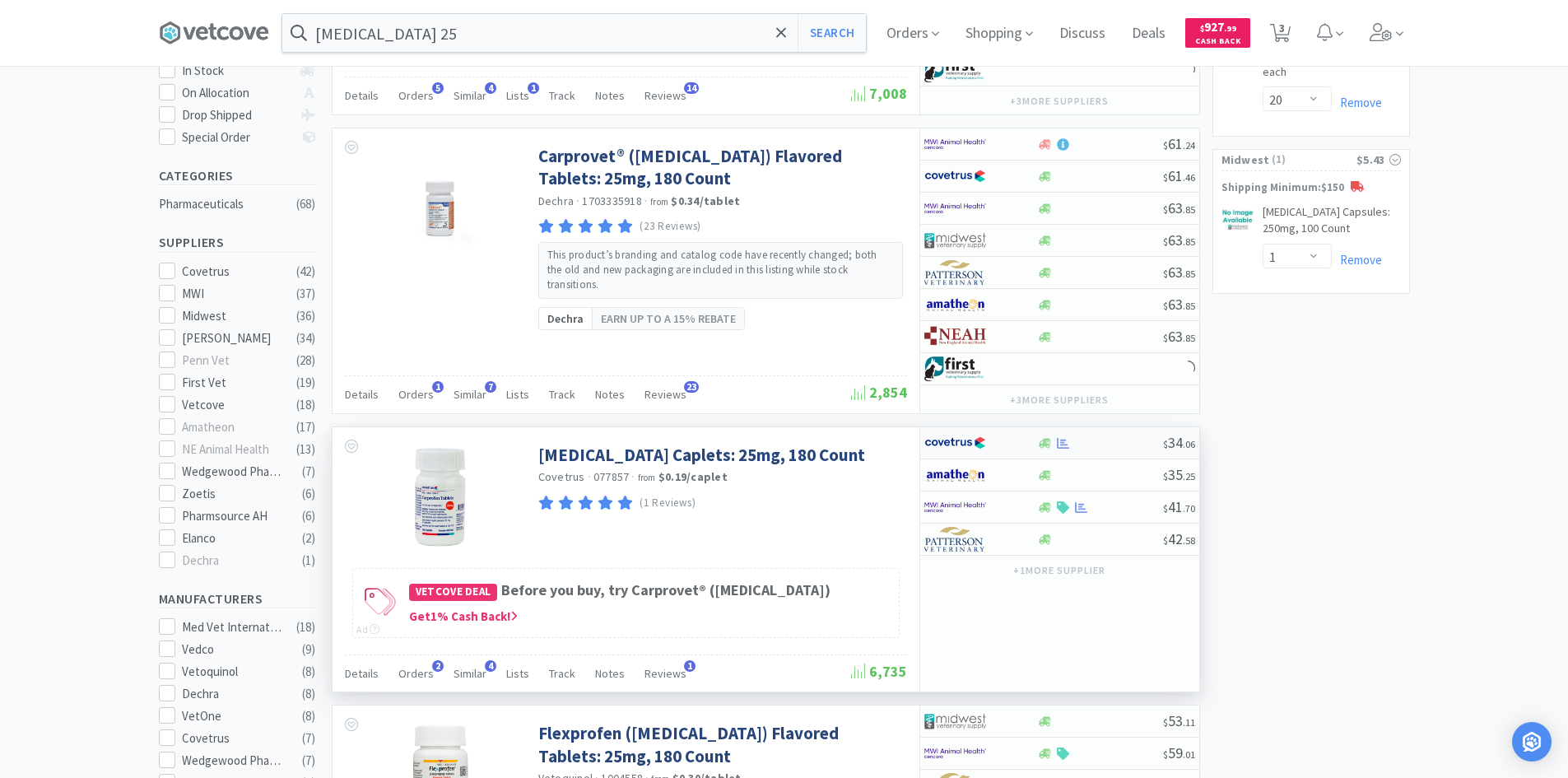
click at [1013, 444] on div at bounding box center [969, 443] width 90 height 28
select select "1"
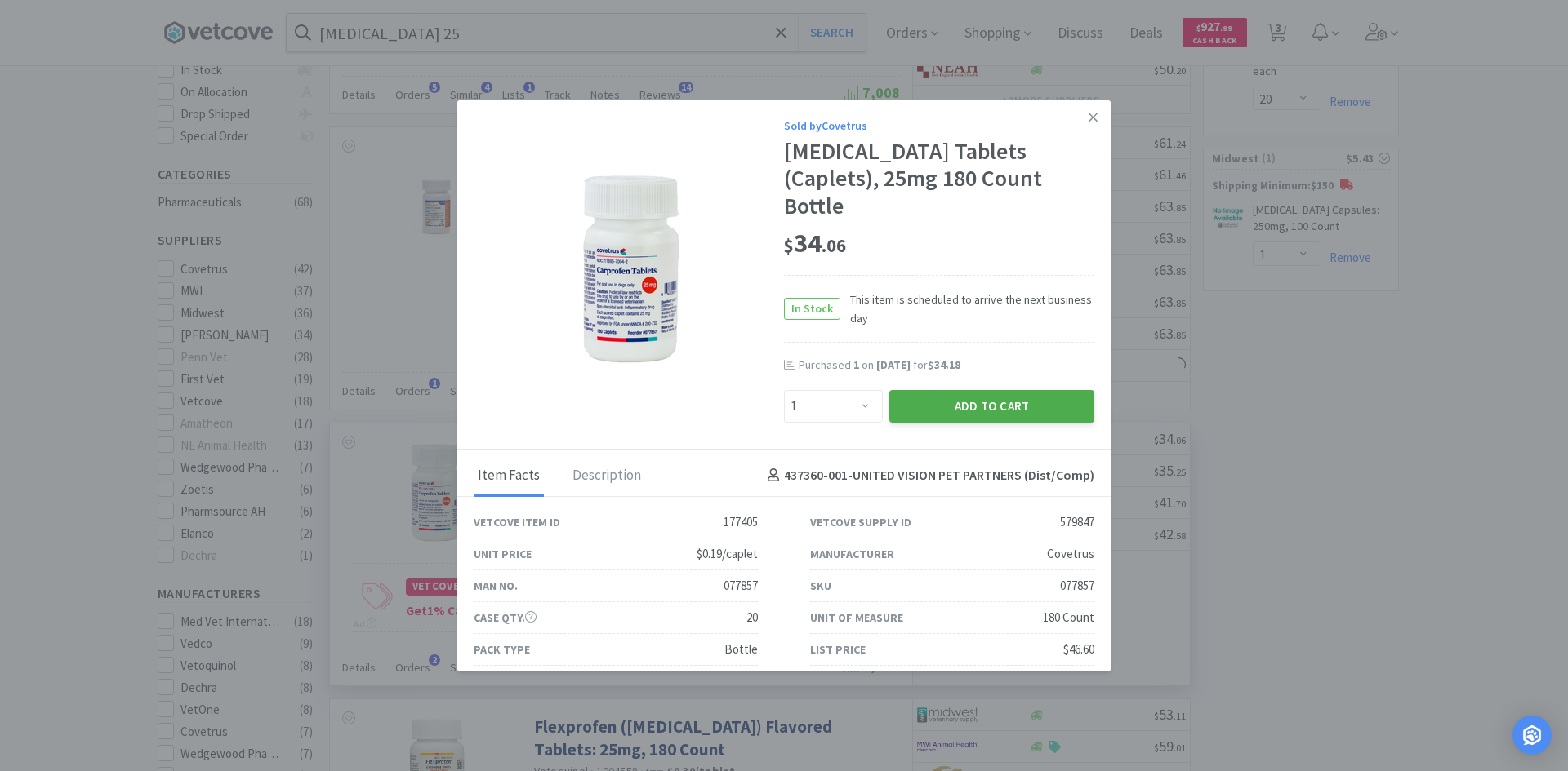
click at [940, 390] on button "Add to Cart" at bounding box center [991, 406] width 205 height 33
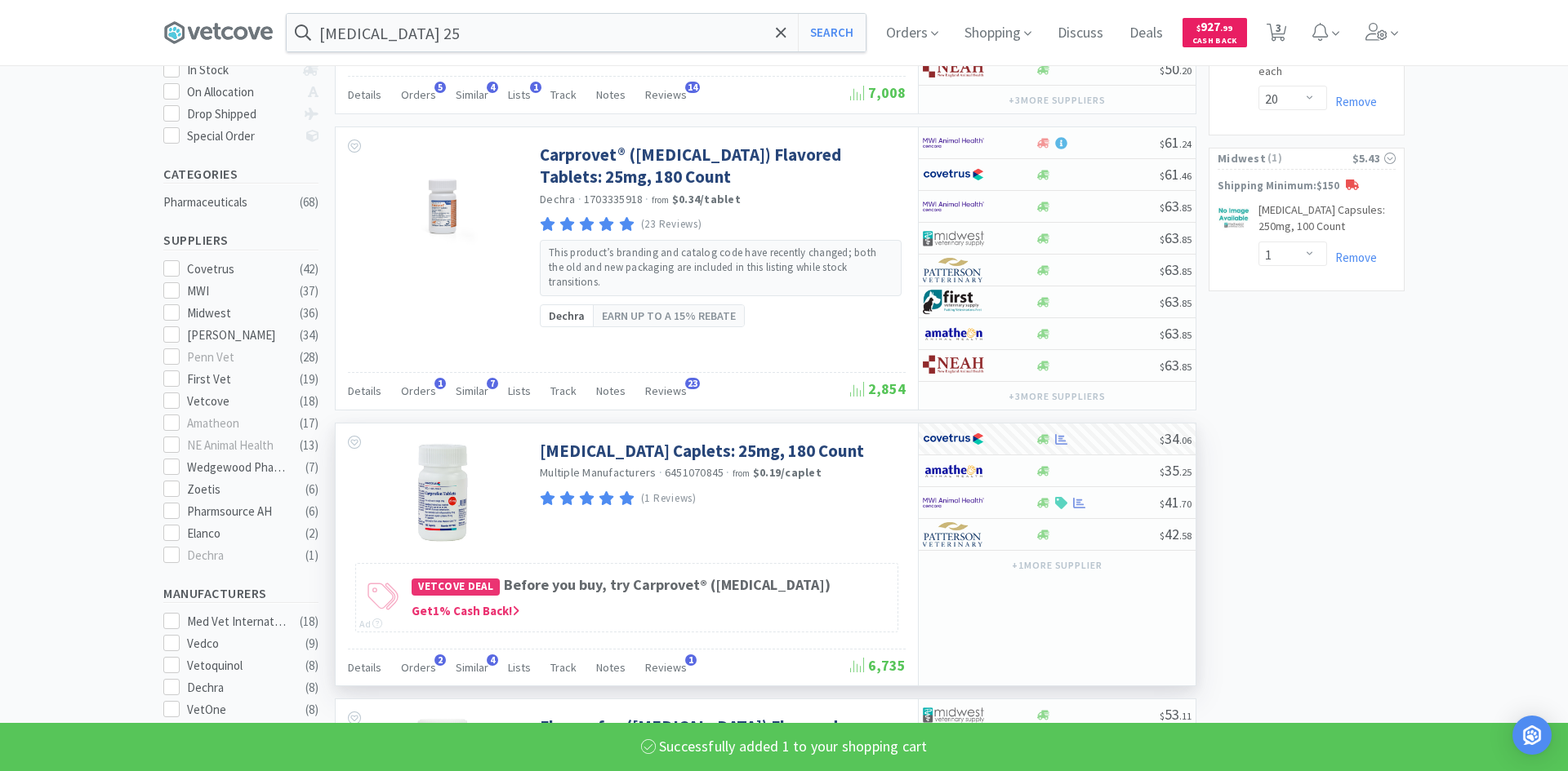
select select "1"
select select "20"
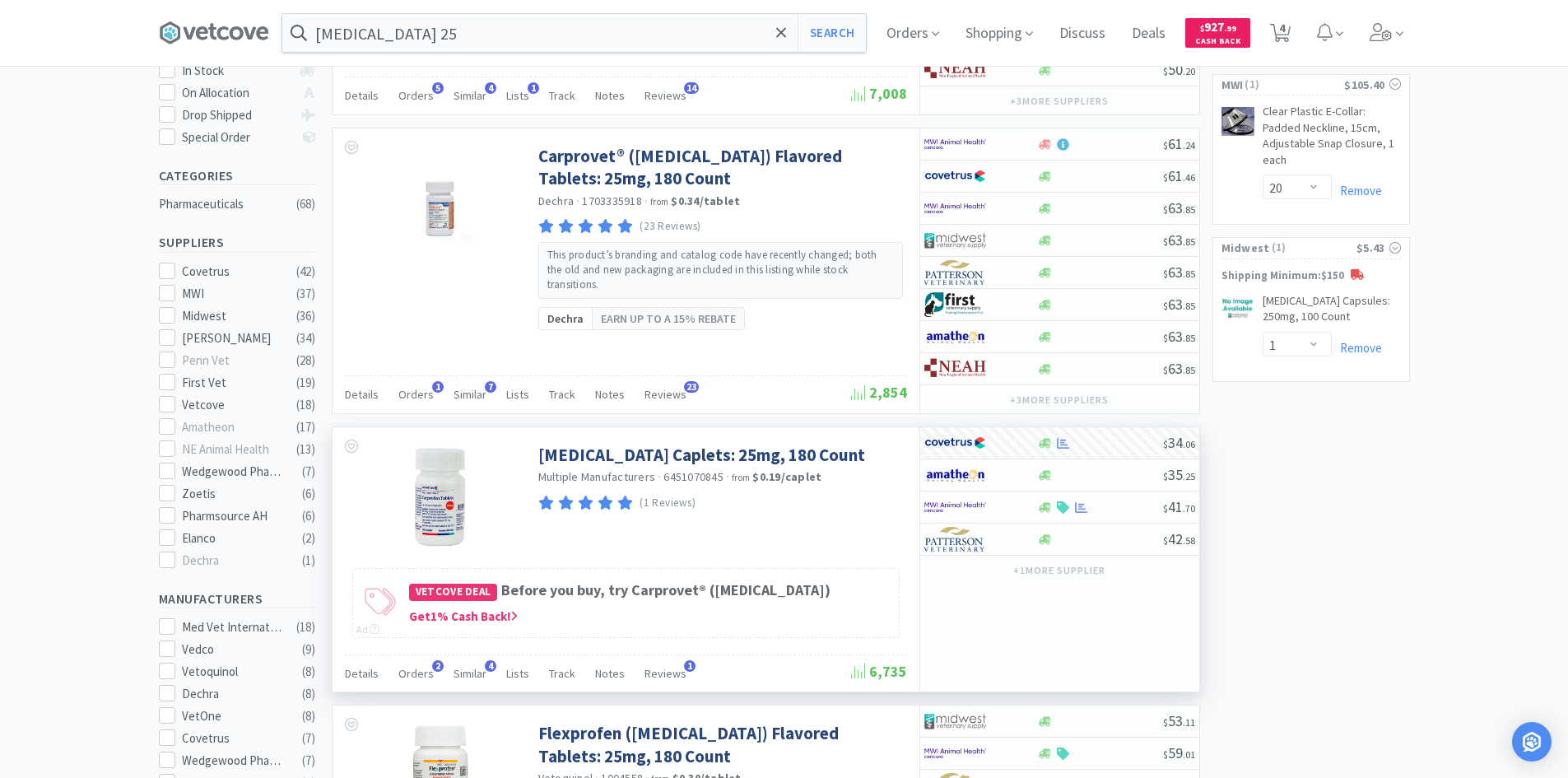
drag, startPoint x: 907, startPoint y: 40, endPoint x: 881, endPoint y: 64, distance: 35.4
click at [906, 40] on span "Orders" at bounding box center [912, 33] width 66 height 66
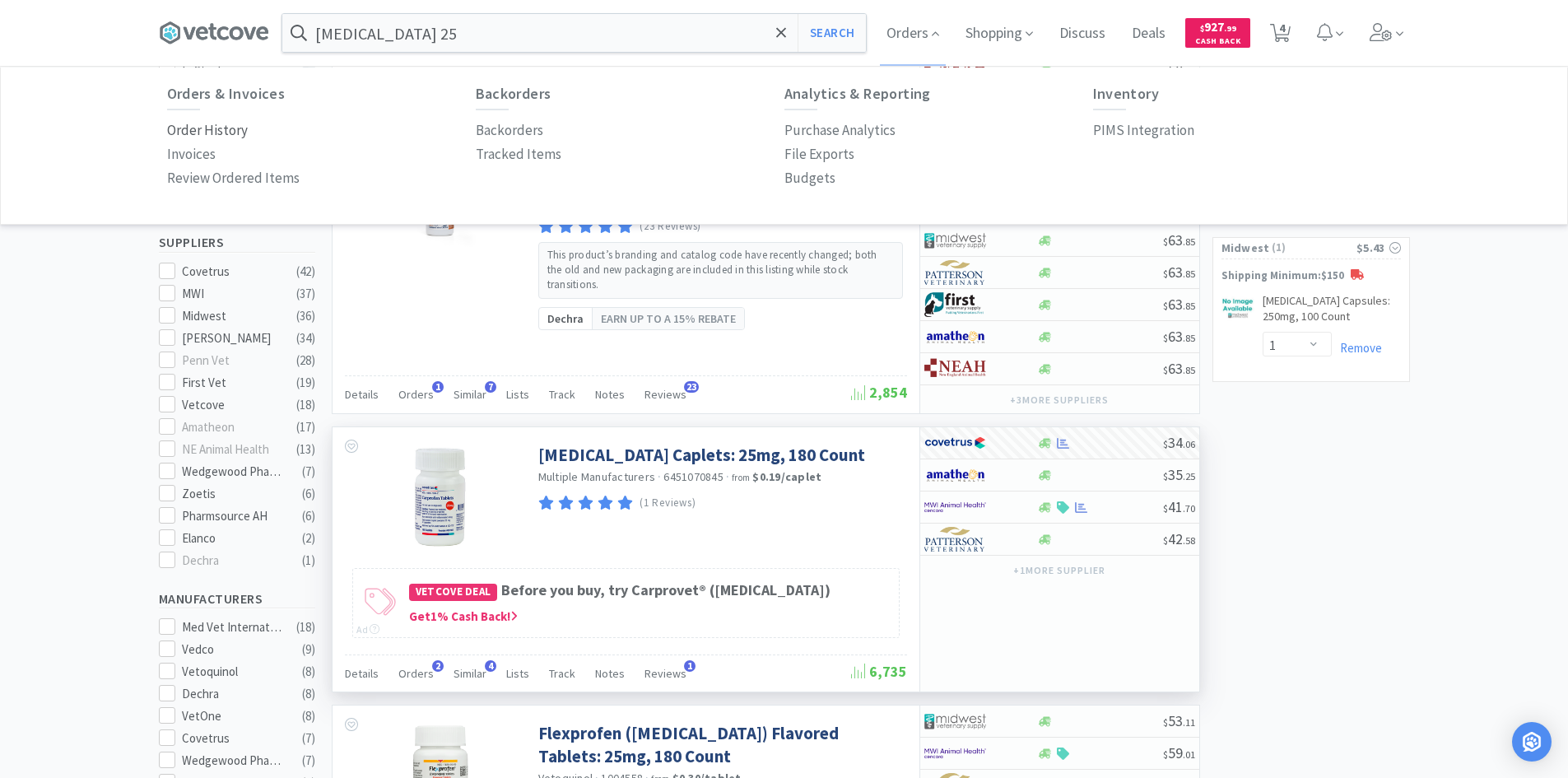
click at [220, 131] on p "Order History" at bounding box center [208, 130] width 81 height 22
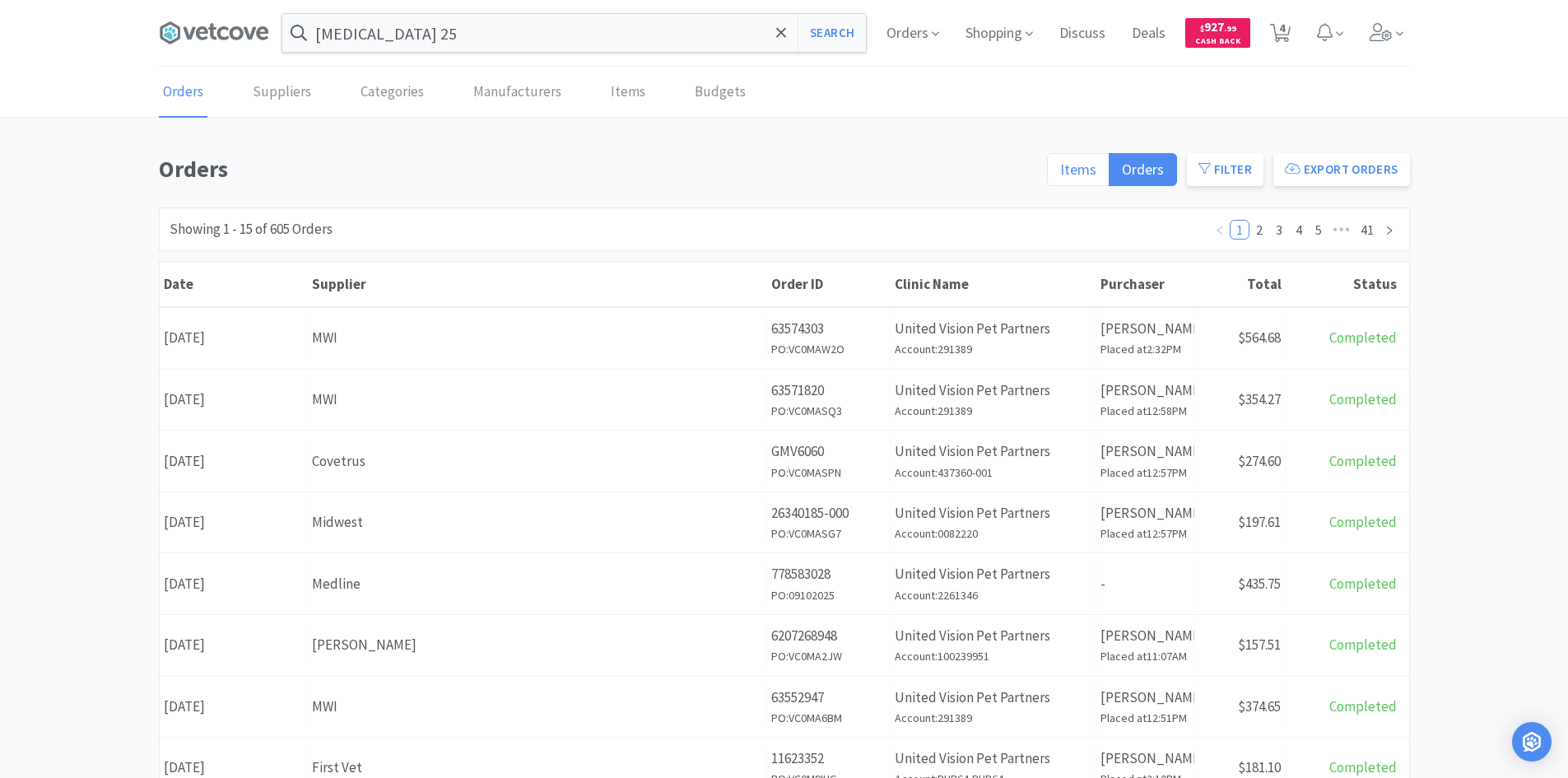
click at [1070, 168] on span "Items" at bounding box center [1078, 169] width 36 height 19
click at [1060, 175] on input "Items" at bounding box center [1060, 175] width 0 height 0
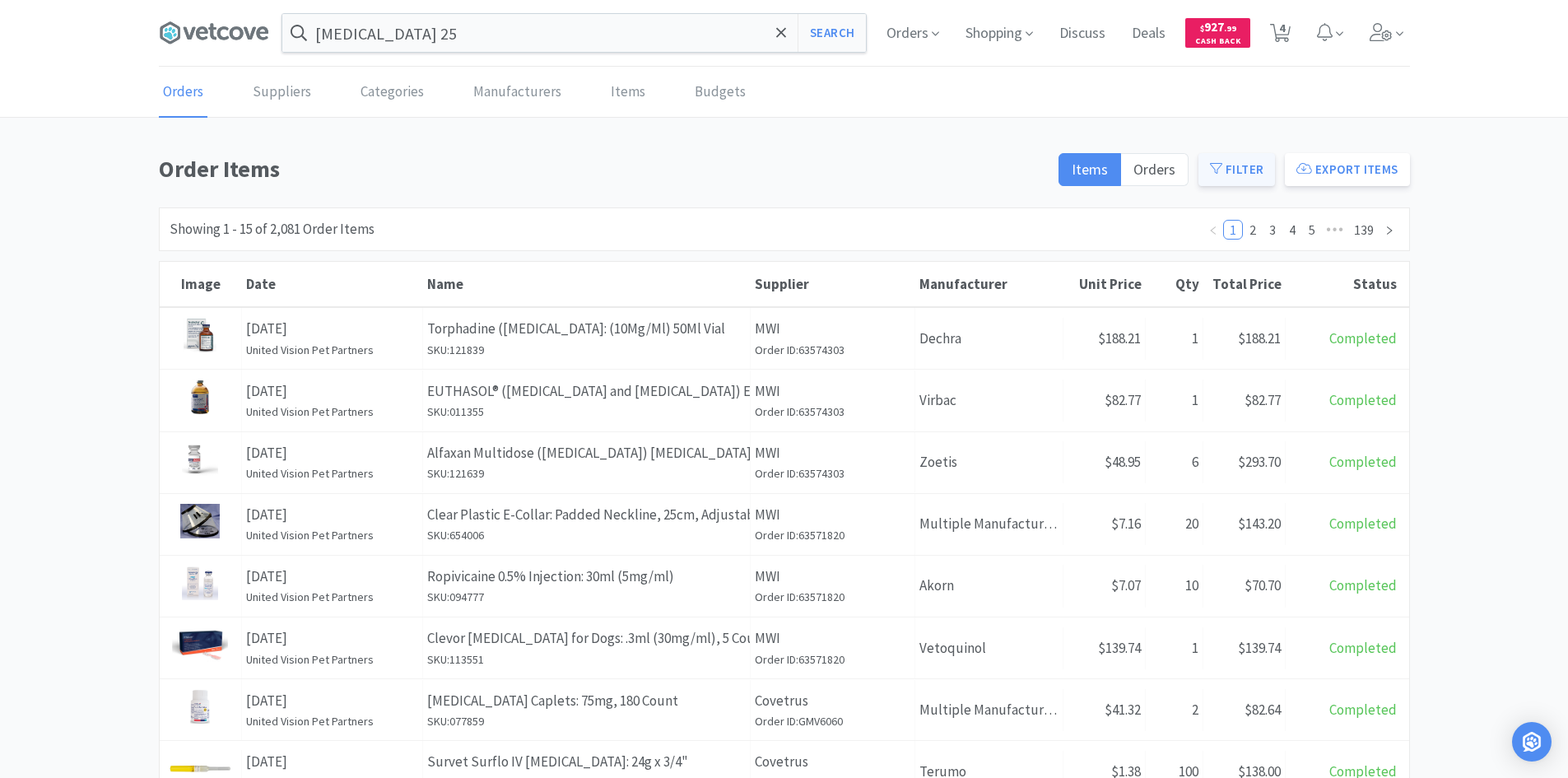
click at [1222, 169] on icon at bounding box center [1217, 169] width 13 height 13
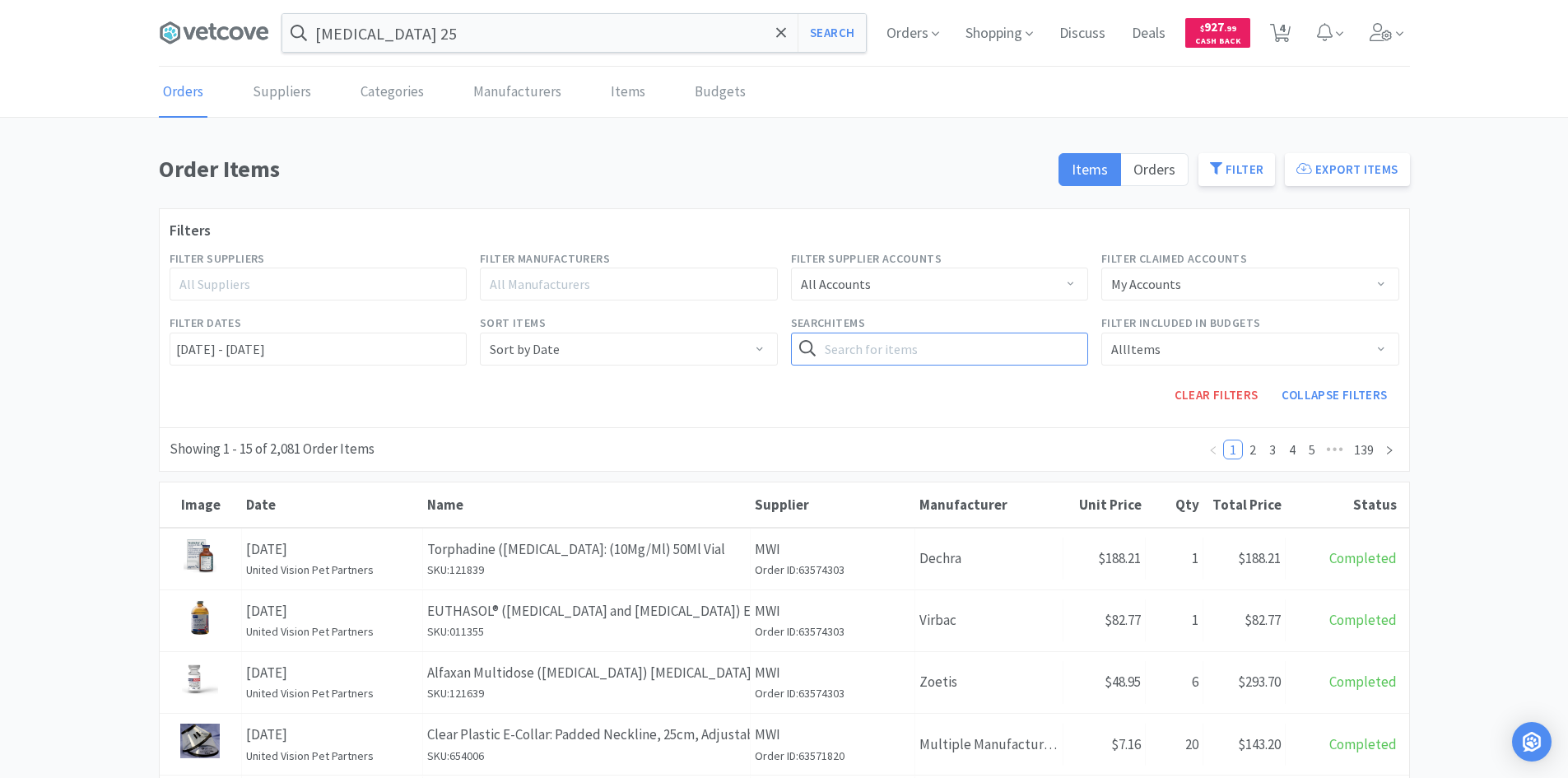
click at [936, 342] on input "text" at bounding box center [940, 349] width 298 height 33
type input "[MEDICAL_DATA]"
click at [1021, 333] on button "Search" at bounding box center [1054, 349] width 67 height 33
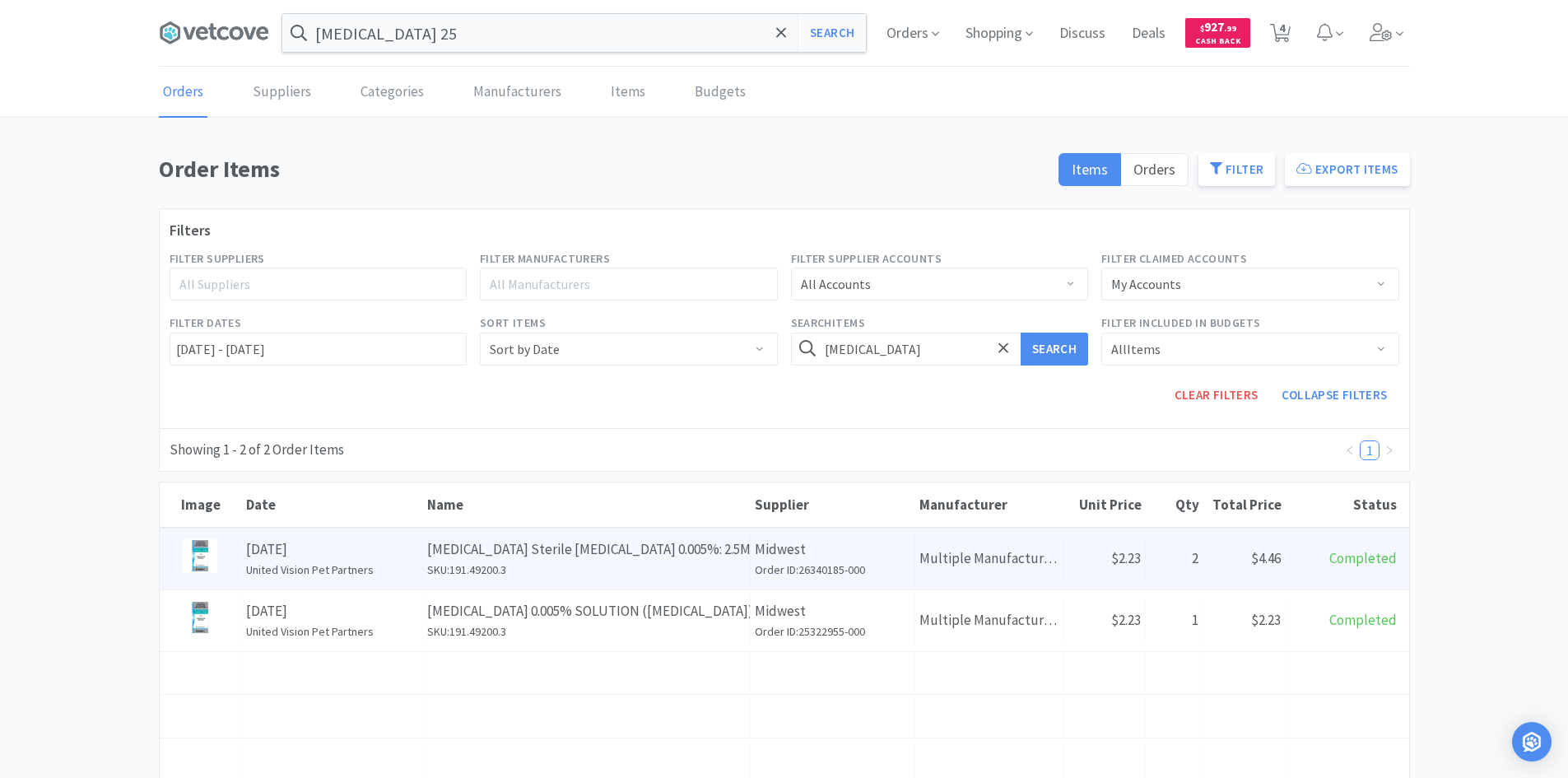
click at [702, 558] on p "[MEDICAL_DATA] Sterile [MEDICAL_DATA] 0.005%: 2.5Ml" at bounding box center [586, 549] width 319 height 22
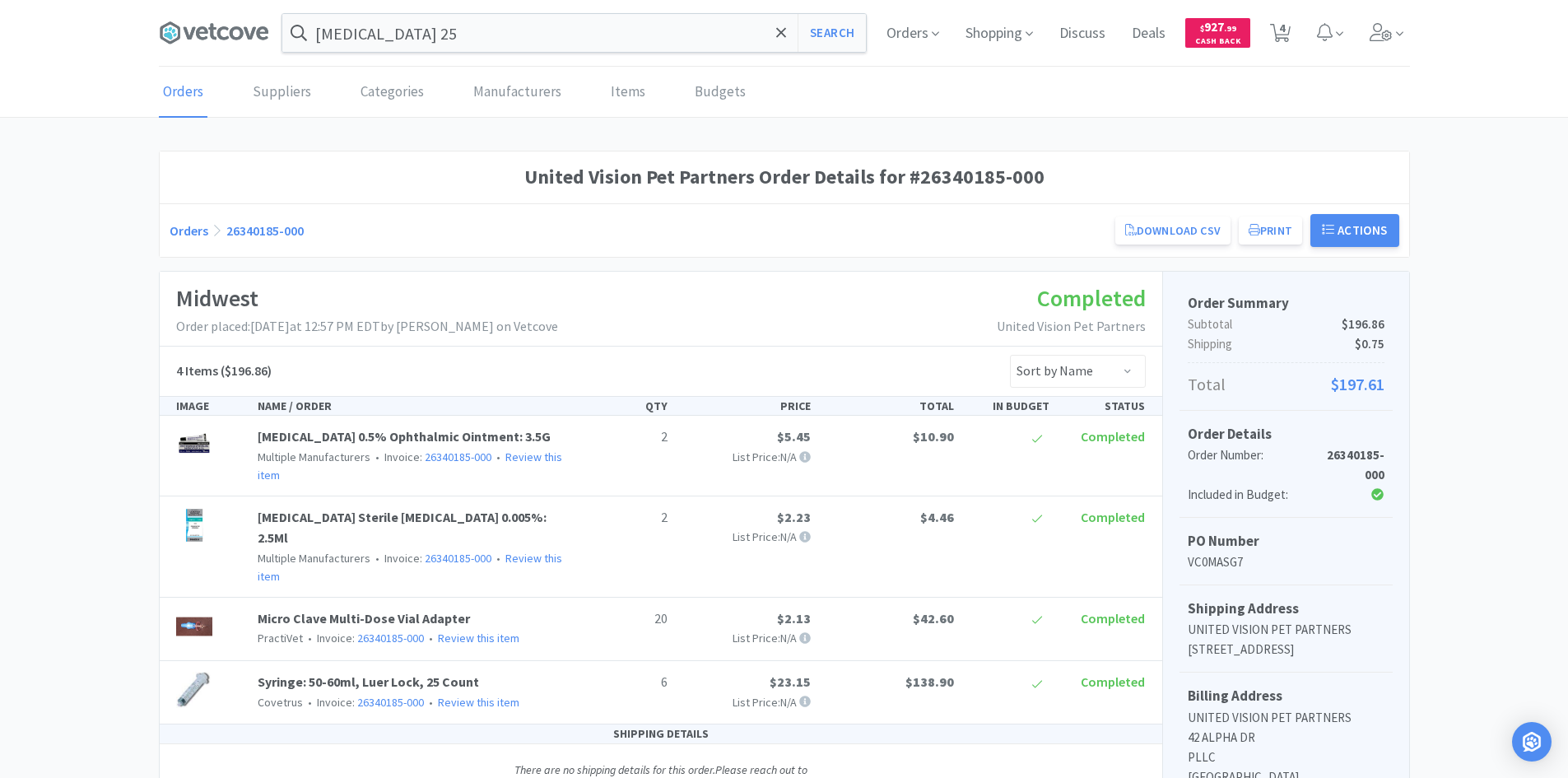
click at [718, 251] on div "Orders 26340185-000 Download CSV Print United Vision Pet Partners Order for Mid…" at bounding box center [784, 230] width 1249 height 54
